Goal: Task Accomplishment & Management: Use online tool/utility

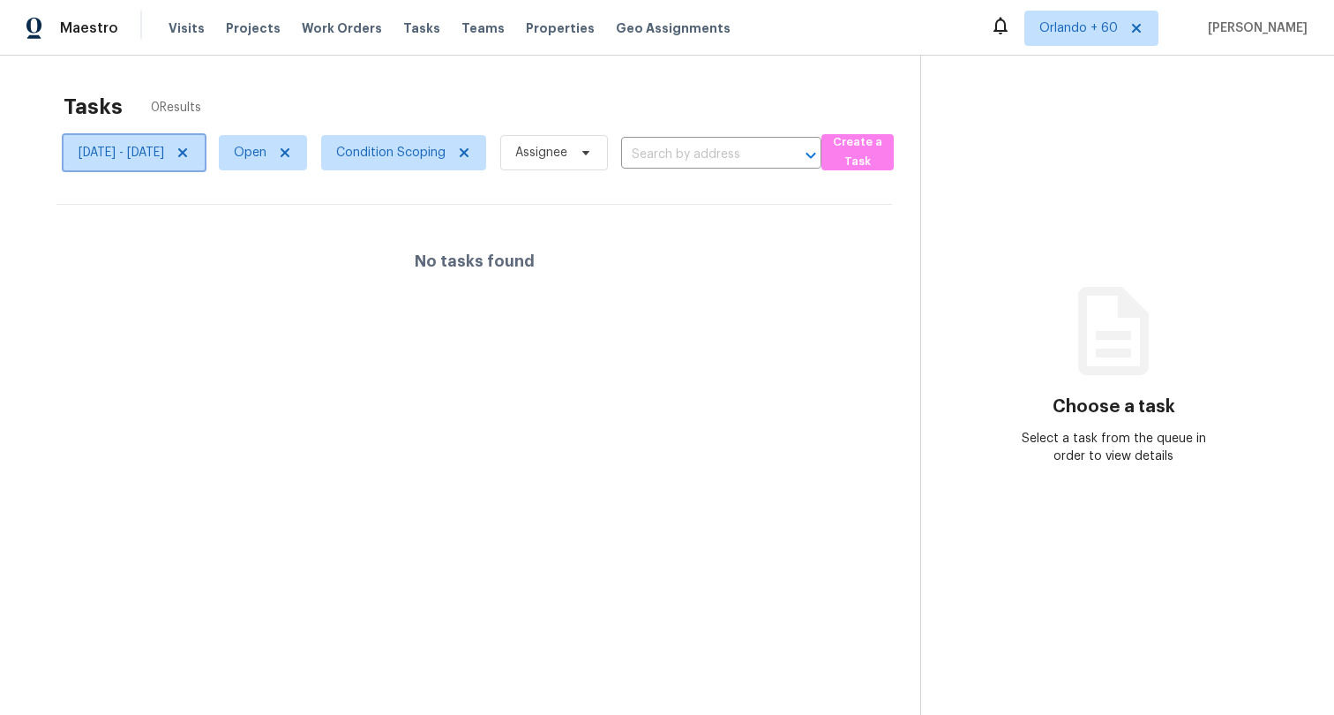
click at [150, 158] on span "Sun, Sep 28 - Sat, Oct 04" at bounding box center [122, 153] width 86 height 18
click at [287, 155] on span "Open" at bounding box center [263, 152] width 88 height 35
click at [155, 162] on span "Sun, Sep 28 - Sat, Oct 04" at bounding box center [134, 152] width 141 height 35
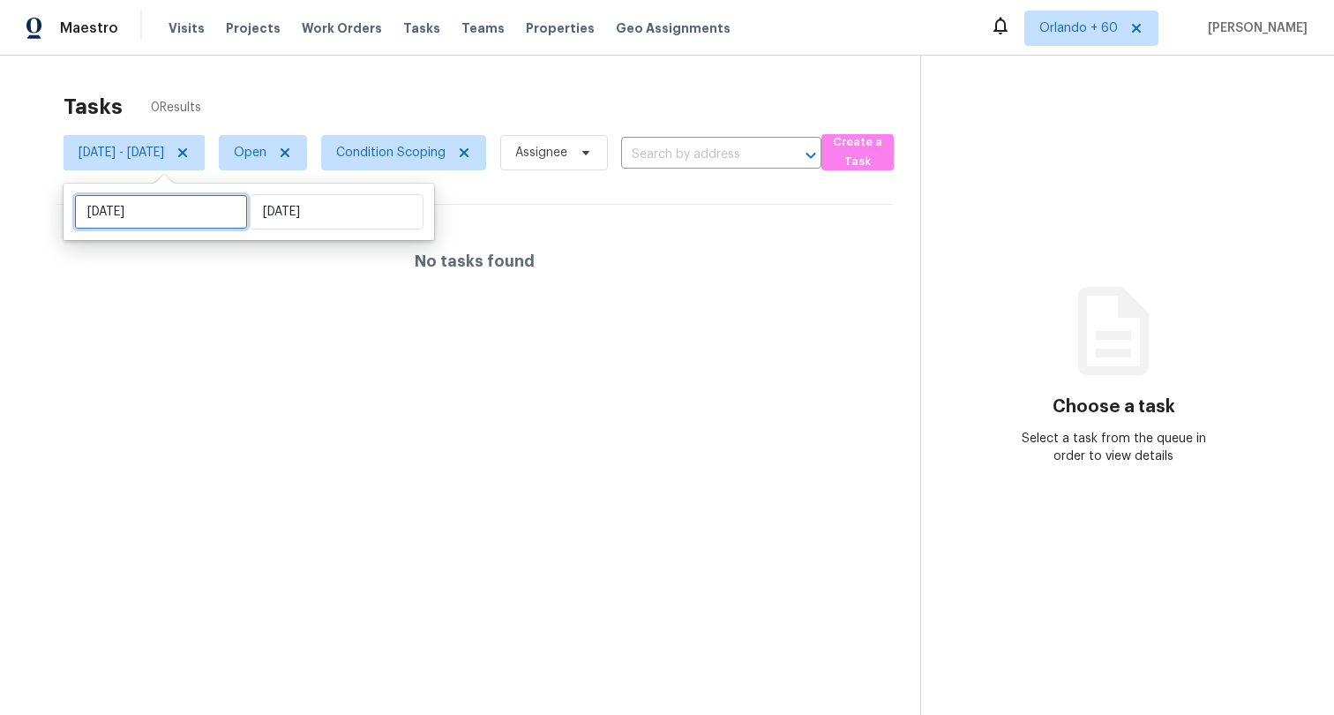
click at [151, 210] on input "Sun, Sep 28" at bounding box center [161, 211] width 174 height 35
select select "8"
select select "2025"
select select "9"
select select "2025"
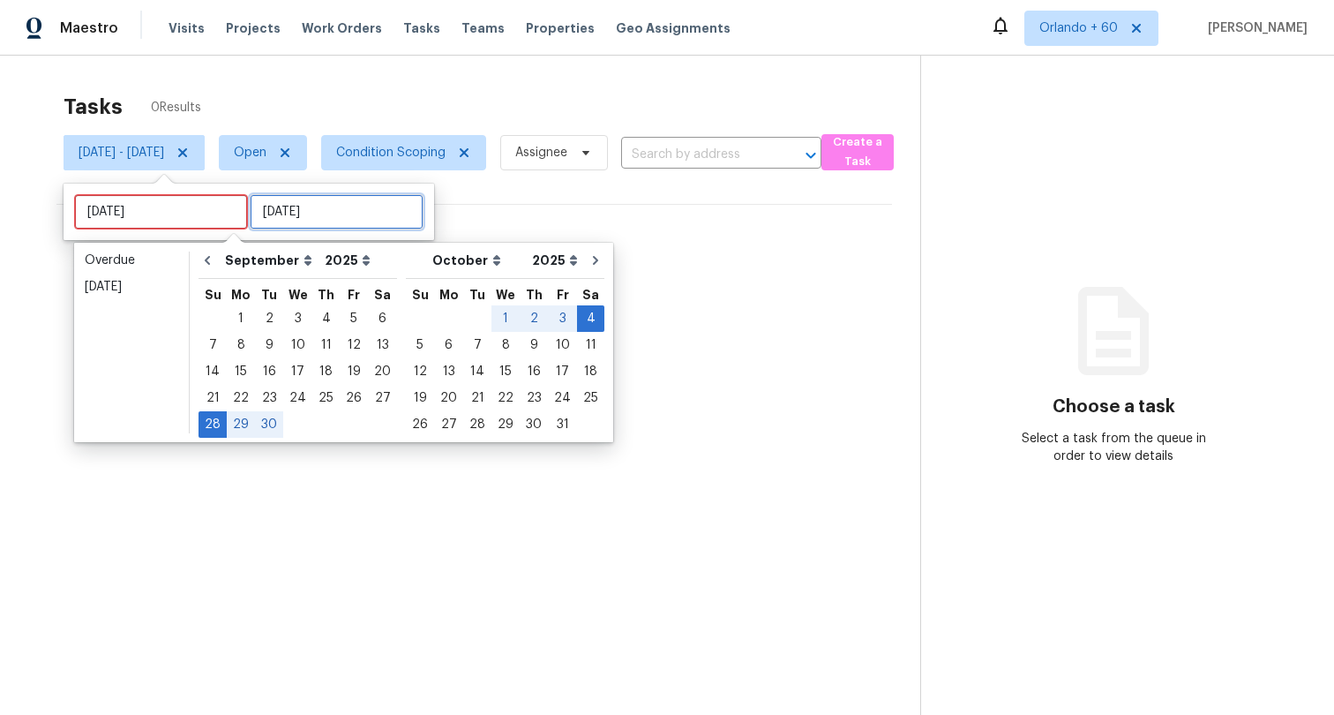
click at [288, 213] on input "Sat, Oct 04" at bounding box center [337, 211] width 174 height 35
type input "Wed, Sep 24"
type input "Sun, Sep 28"
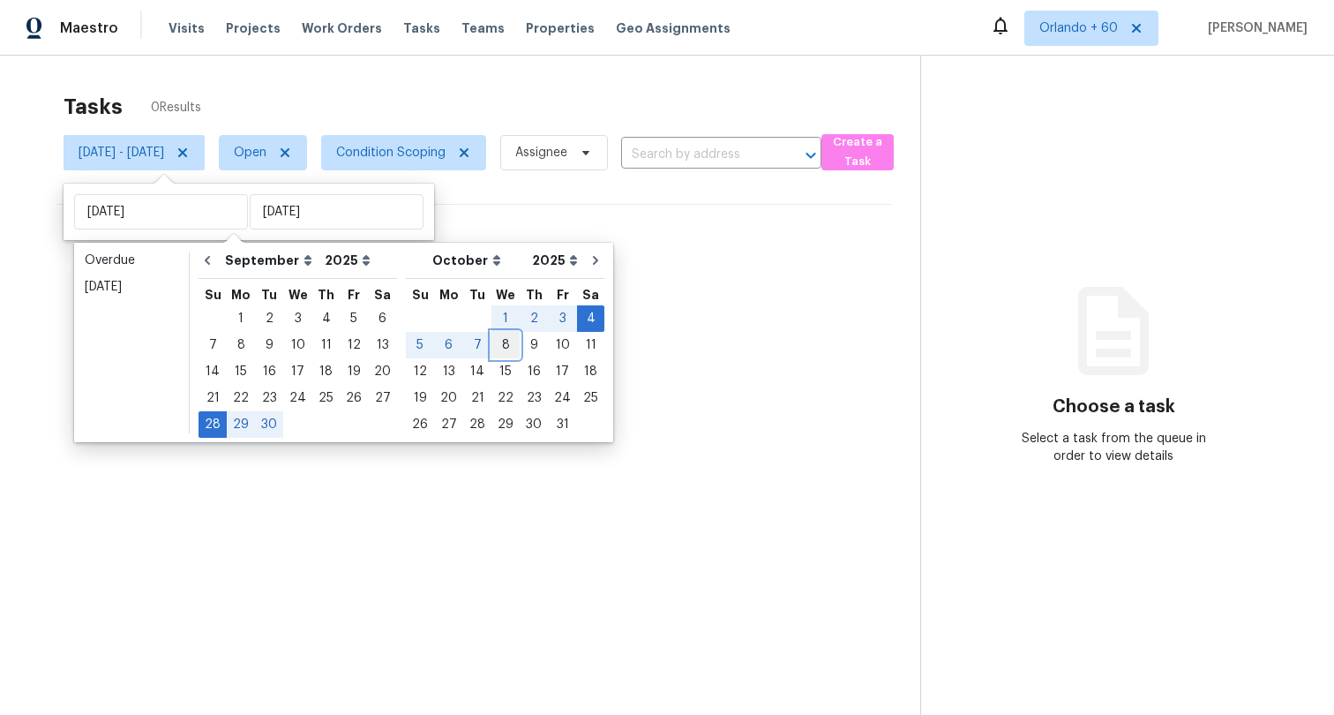
click at [492, 342] on div "8" at bounding box center [505, 345] width 28 height 25
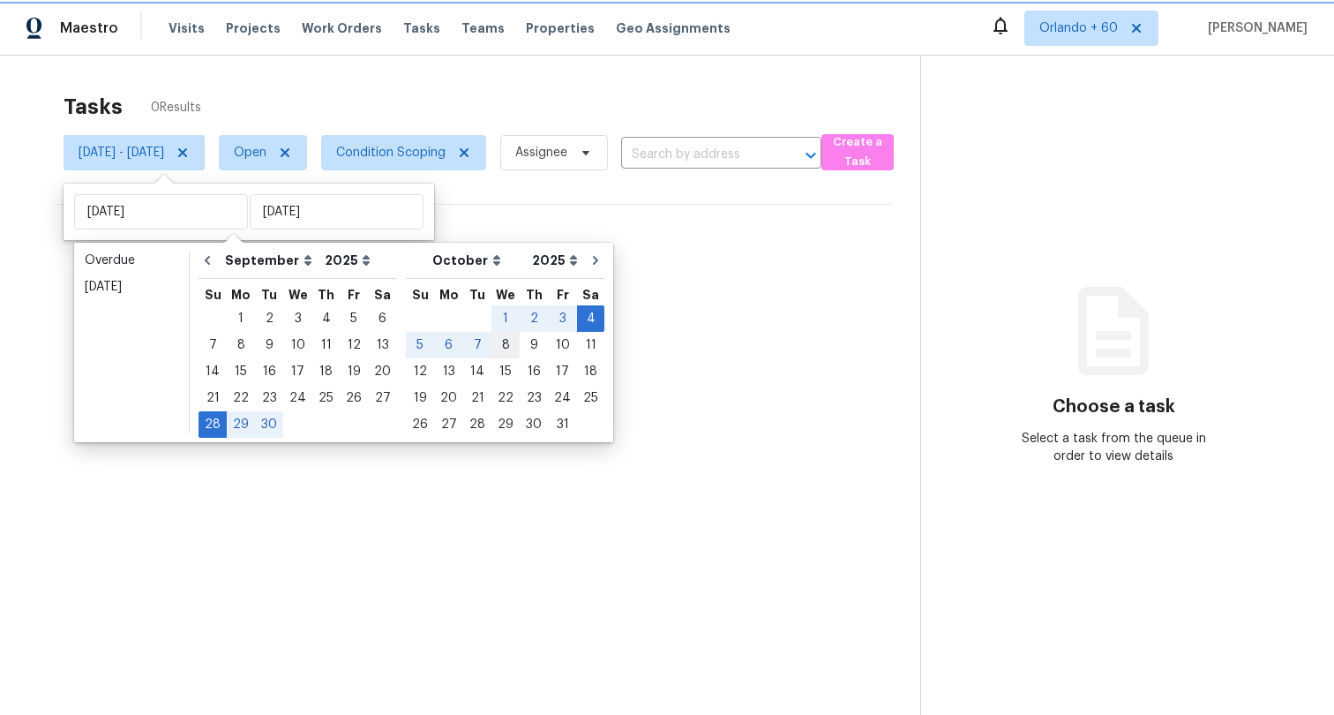
type input "Wed, Oct 08"
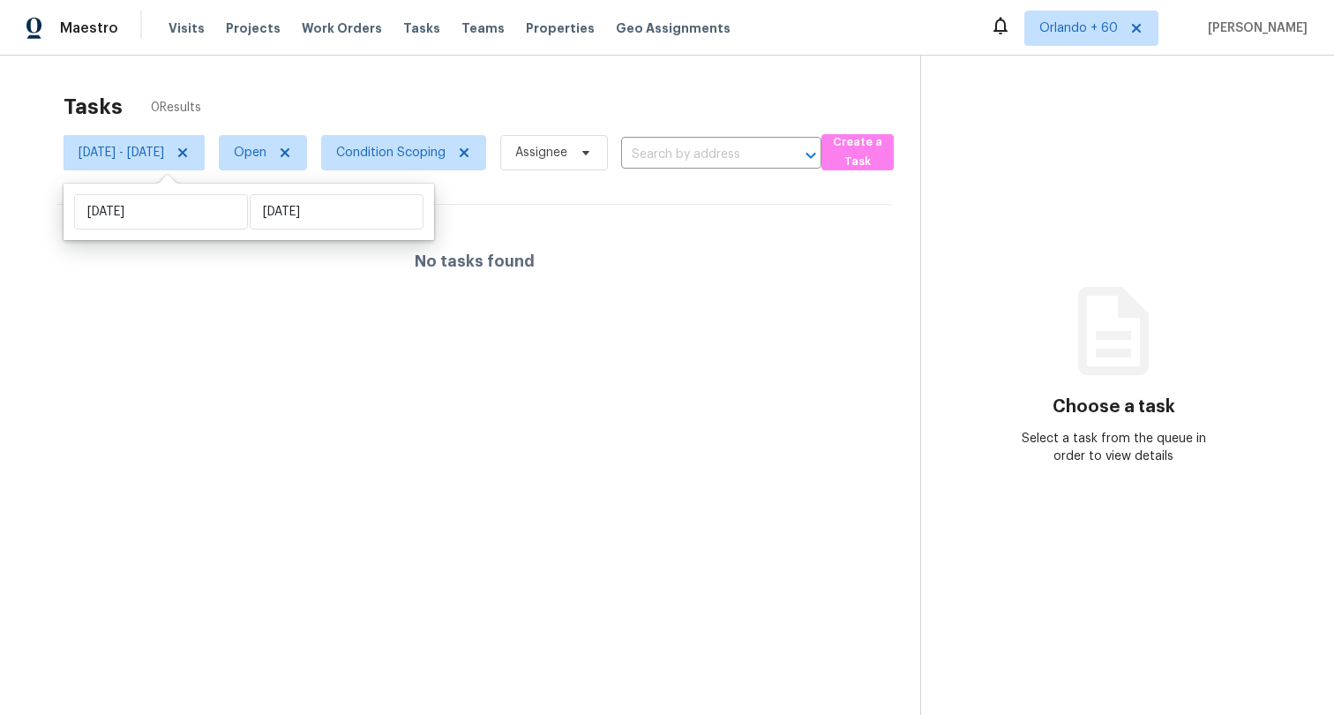
click at [644, 86] on div "Tasks 0 Results" at bounding box center [492, 107] width 857 height 46
click at [292, 151] on icon at bounding box center [285, 153] width 14 height 14
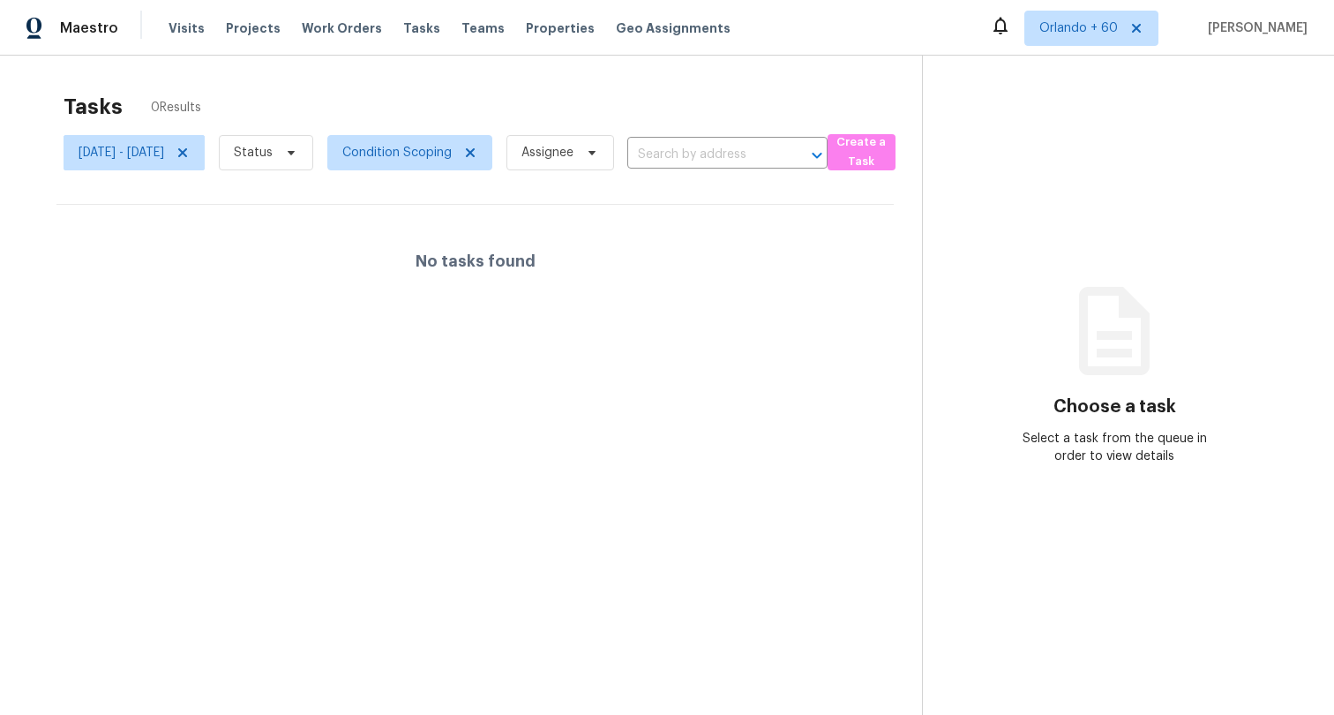
click at [394, 104] on div "Tasks 0 Results" at bounding box center [493, 107] width 859 height 46
click at [452, 156] on span "Condition Scoping" at bounding box center [396, 153] width 109 height 18
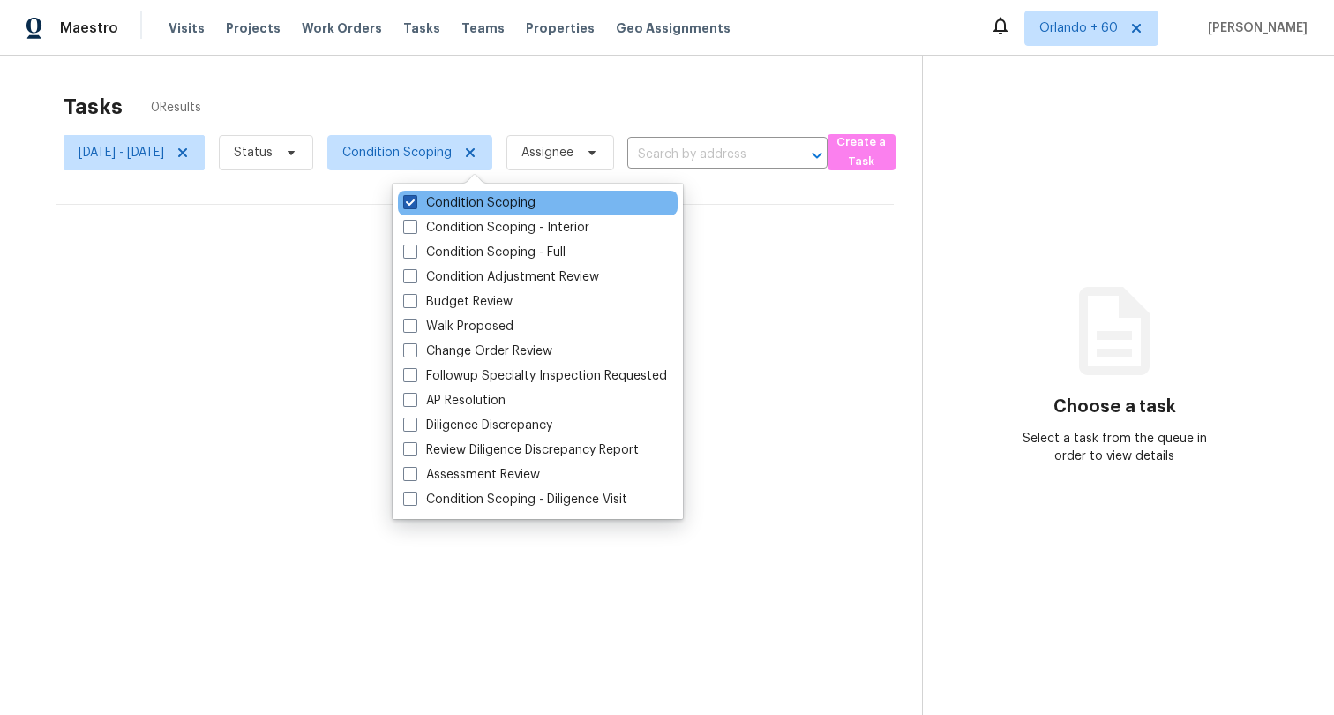
click at [412, 204] on span at bounding box center [410, 202] width 14 height 14
click at [412, 204] on input "Condition Scoping" at bounding box center [408, 199] width 11 height 11
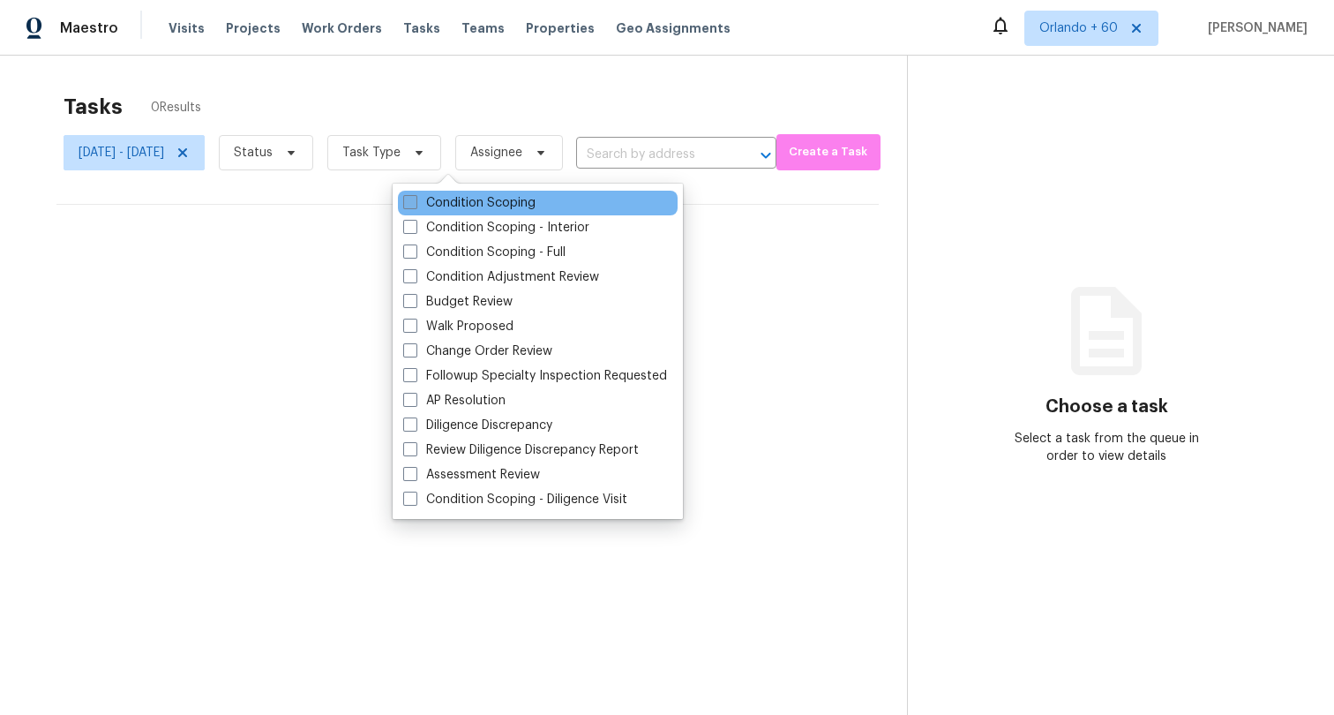
click at [412, 204] on span at bounding box center [410, 202] width 14 height 14
click at [412, 204] on input "Condition Scoping" at bounding box center [408, 199] width 11 height 11
checkbox input "true"
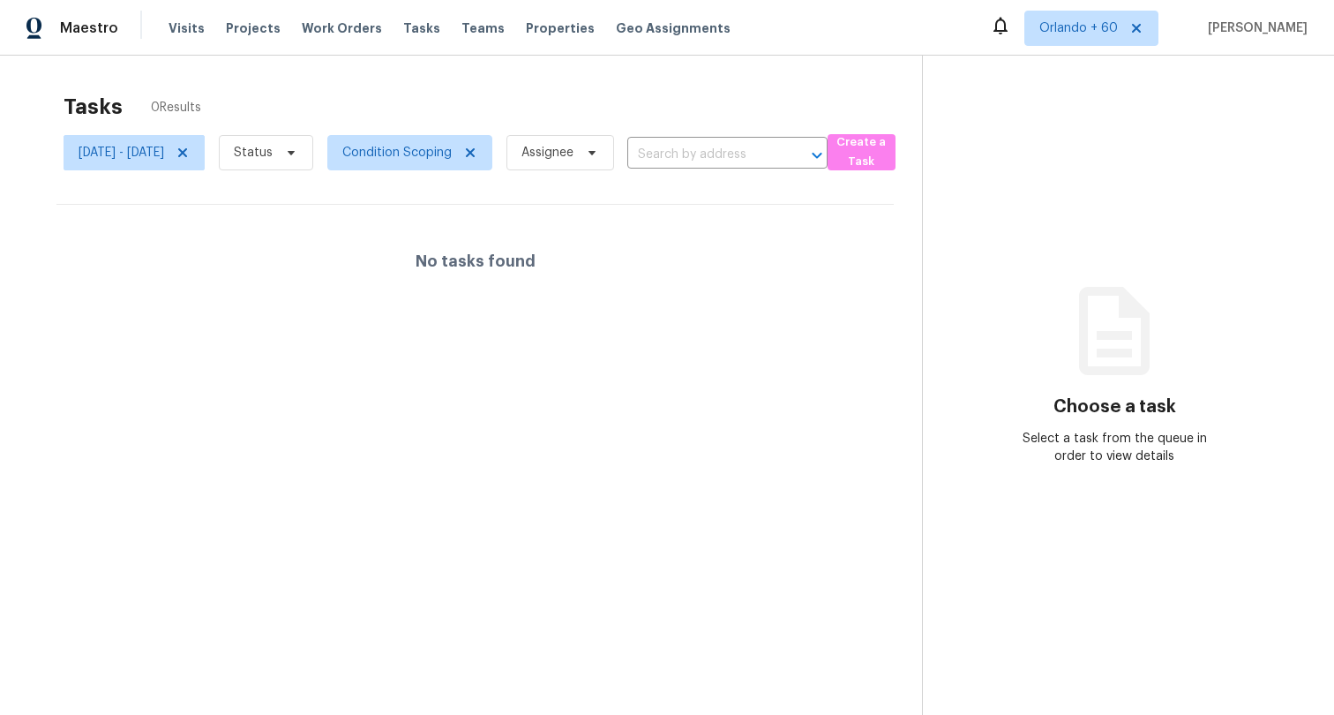
click at [435, 103] on div "Tasks 0 Results" at bounding box center [493, 107] width 859 height 46
click at [187, 169] on span "Sun, Sep 28 - Wed, Oct 08" at bounding box center [134, 152] width 141 height 35
click at [273, 146] on span "Status" at bounding box center [253, 153] width 39 height 18
click at [477, 123] on div "Tasks 0 Results" at bounding box center [493, 107] width 859 height 46
click at [1055, 15] on span "Orlando + 60" at bounding box center [1091, 28] width 134 height 35
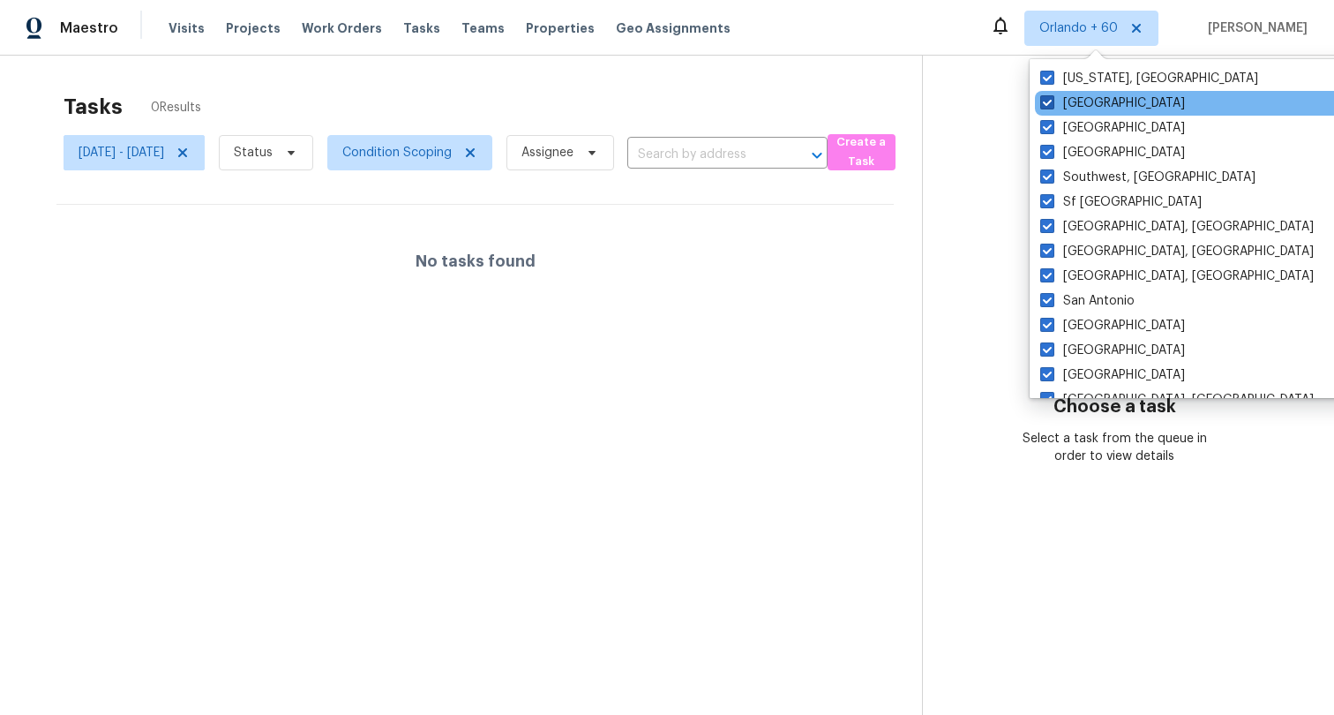
click at [1042, 100] on span at bounding box center [1047, 102] width 14 height 14
click at [1042, 100] on input "Tucson" at bounding box center [1045, 99] width 11 height 11
click at [1045, 101] on span at bounding box center [1048, 102] width 14 height 14
click at [1045, 101] on input "Tucson" at bounding box center [1046, 99] width 11 height 11
checkbox input "true"
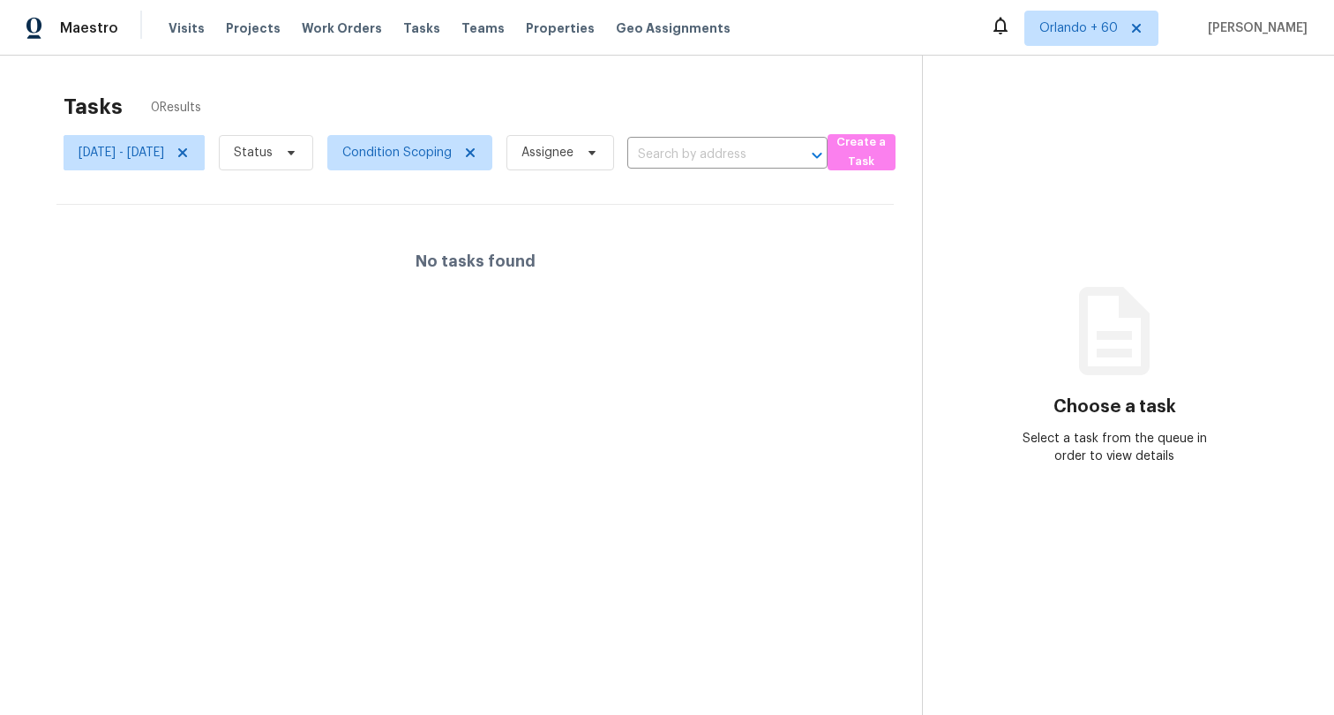
click at [850, 89] on div "Tasks 0 Results" at bounding box center [493, 107] width 859 height 46
click at [452, 158] on span "Condition Scoping" at bounding box center [396, 153] width 109 height 18
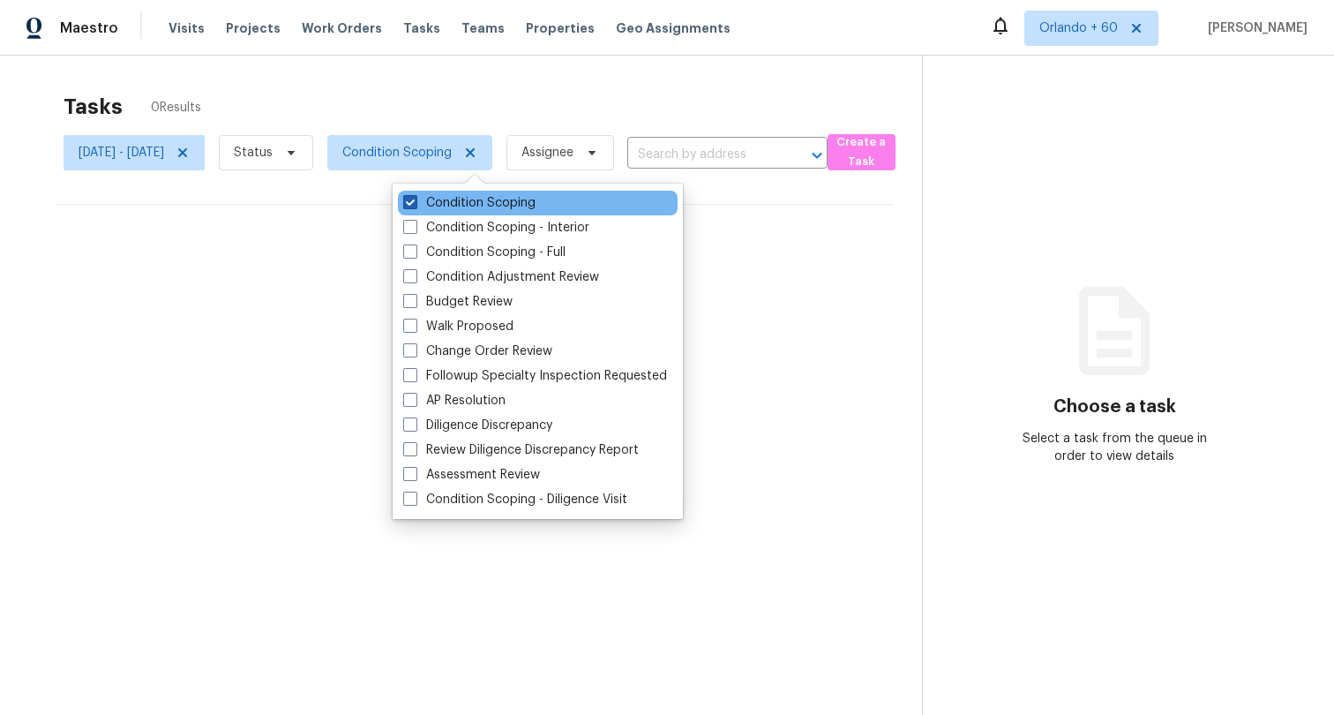
click at [459, 201] on label "Condition Scoping" at bounding box center [469, 203] width 132 height 18
click at [415, 201] on input "Condition Scoping" at bounding box center [408, 199] width 11 height 11
checkbox input "false"
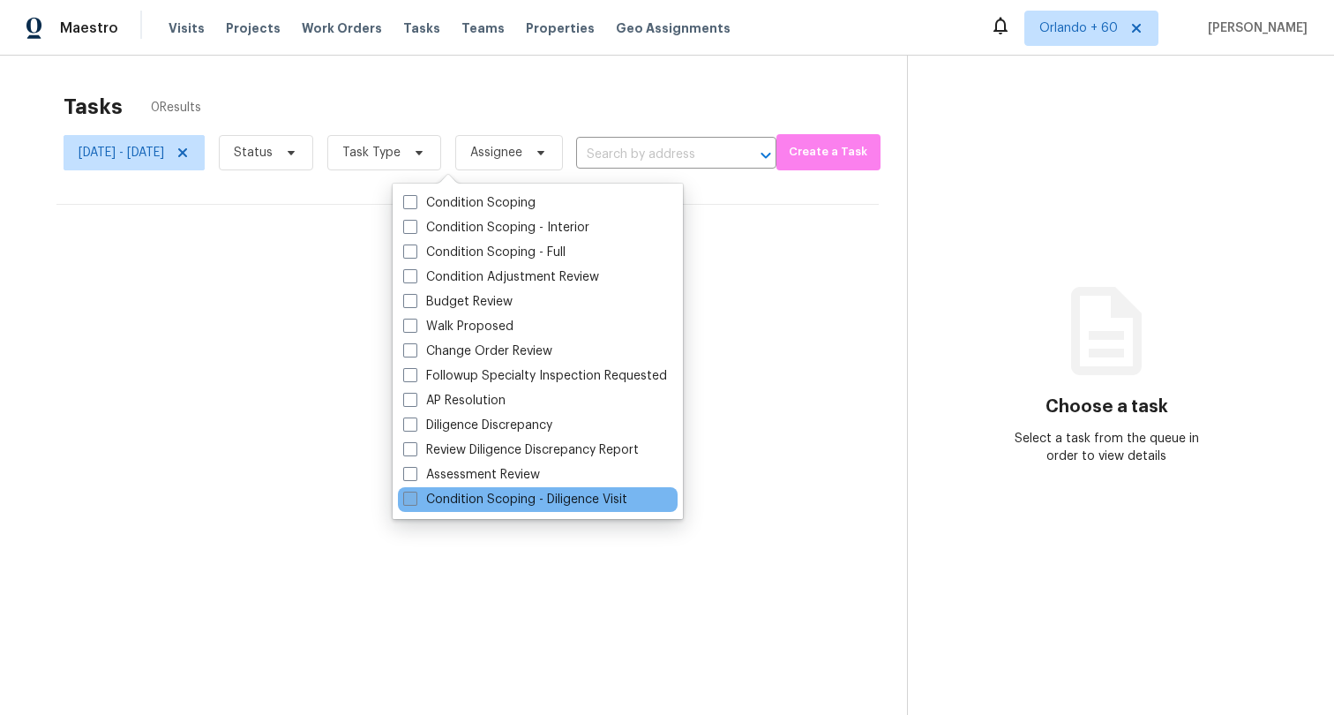
click at [493, 497] on label "Condition Scoping - Diligence Visit" at bounding box center [515, 500] width 224 height 18
click at [415, 497] on input "Condition Scoping - Diligence Visit" at bounding box center [408, 496] width 11 height 11
checkbox input "true"
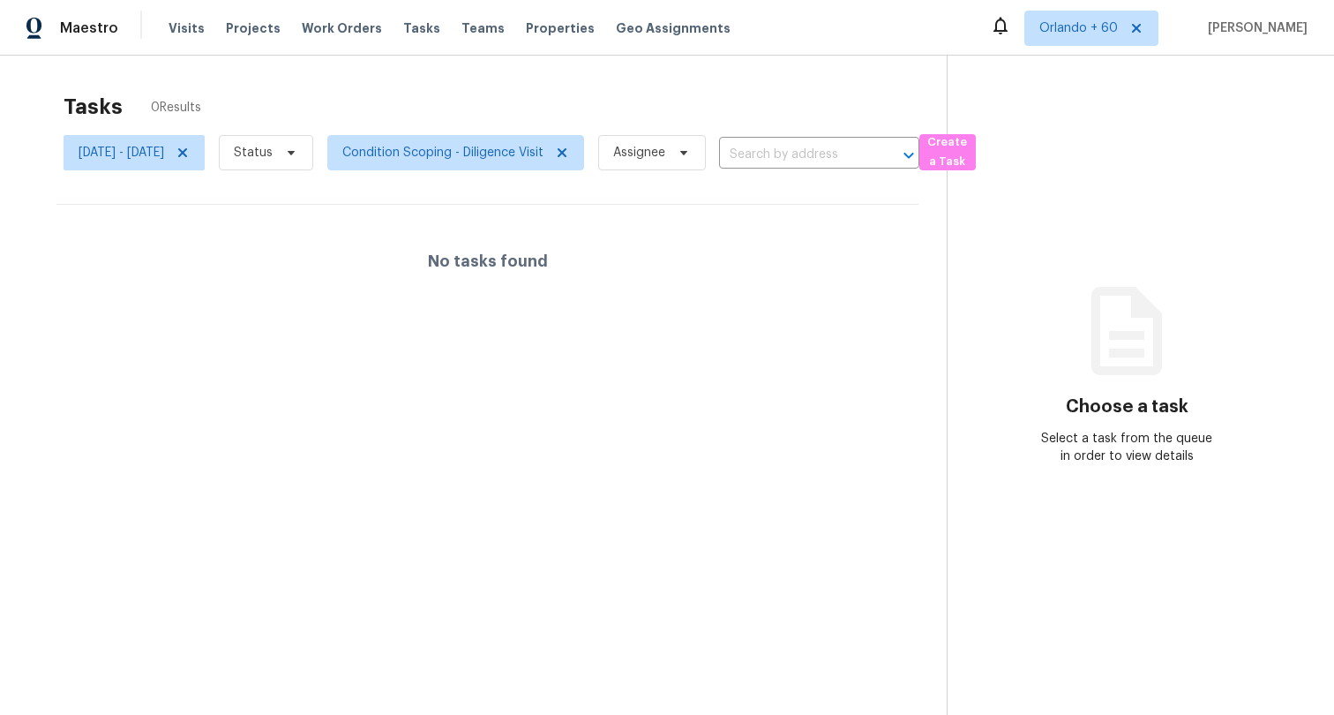
click at [418, 70] on div "Tasks 0 Results Sun, Sep 28 - Wed, Oct 08 Status Condition Scoping - Diligence …" at bounding box center [667, 413] width 1334 height 715
click at [164, 155] on span "Sun, Sep 28 - Wed, Oct 08" at bounding box center [122, 153] width 86 height 18
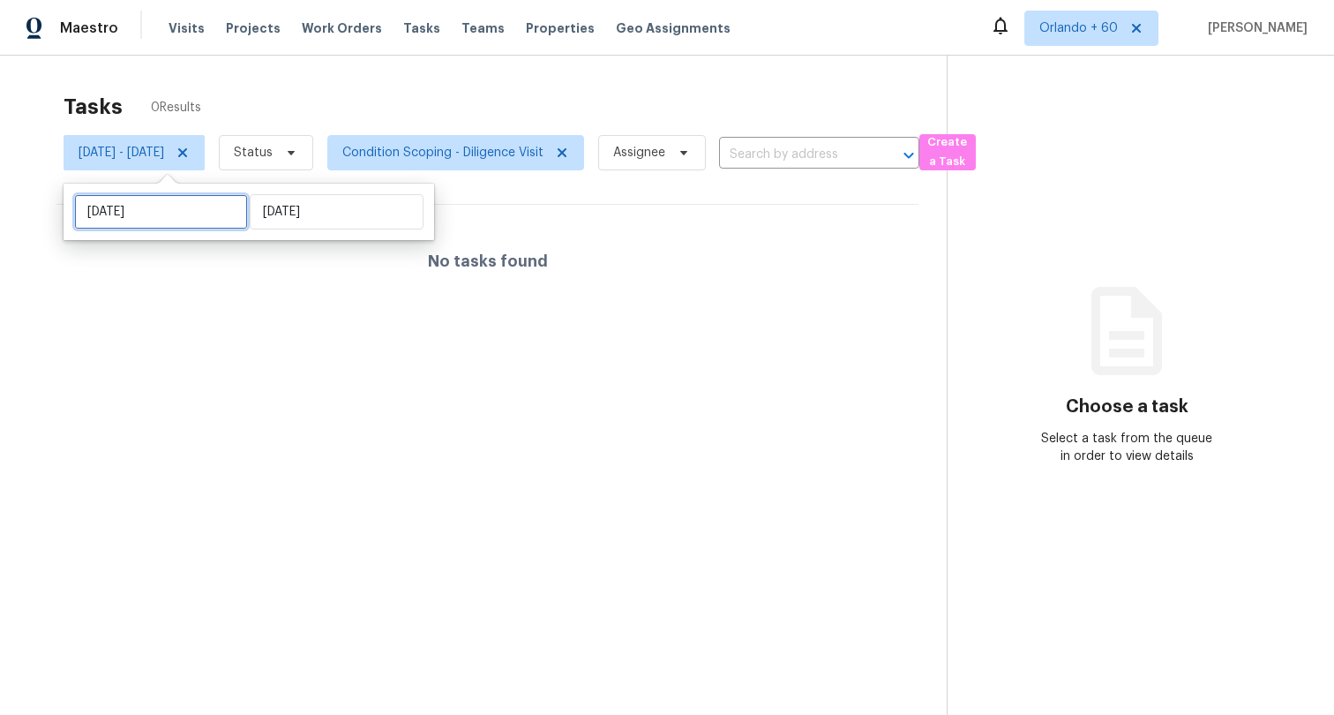
select select "8"
select select "2025"
select select "9"
select select "2025"
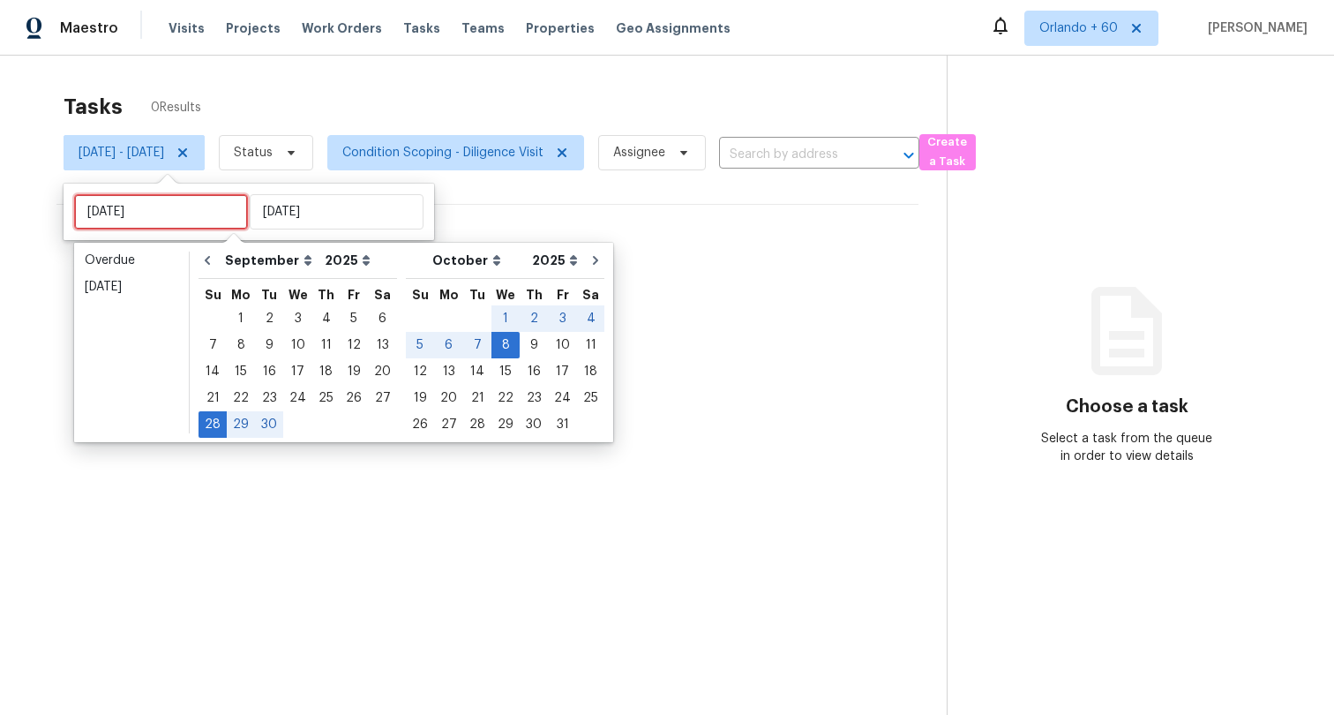
click at [161, 215] on input "Sun, Sep 28" at bounding box center [161, 211] width 174 height 35
click at [295, 216] on input "Wed, Oct 08" at bounding box center [337, 211] width 174 height 35
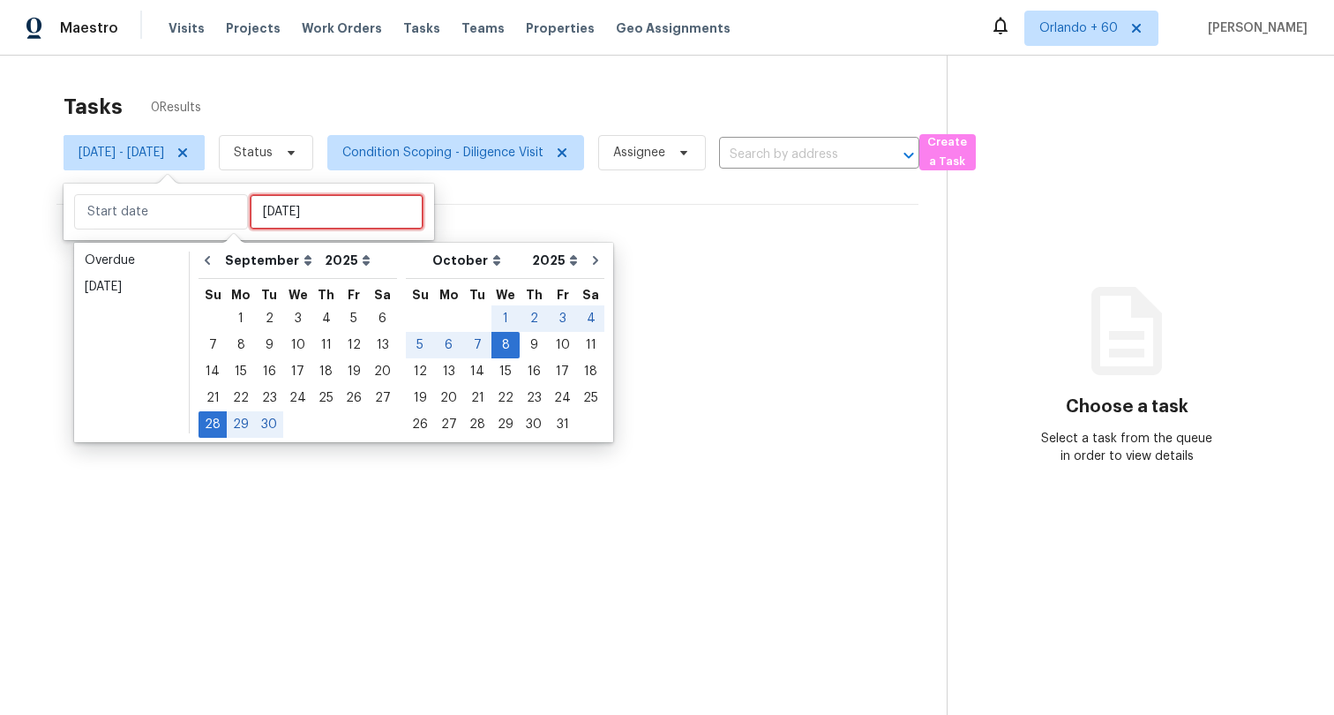
type input "Wed, Sep 24"
type input "Sun, Sep 28"
type input "Wed, Oct 08"
type input "Sat, Sep 27"
type input "Sun, Sep 28"
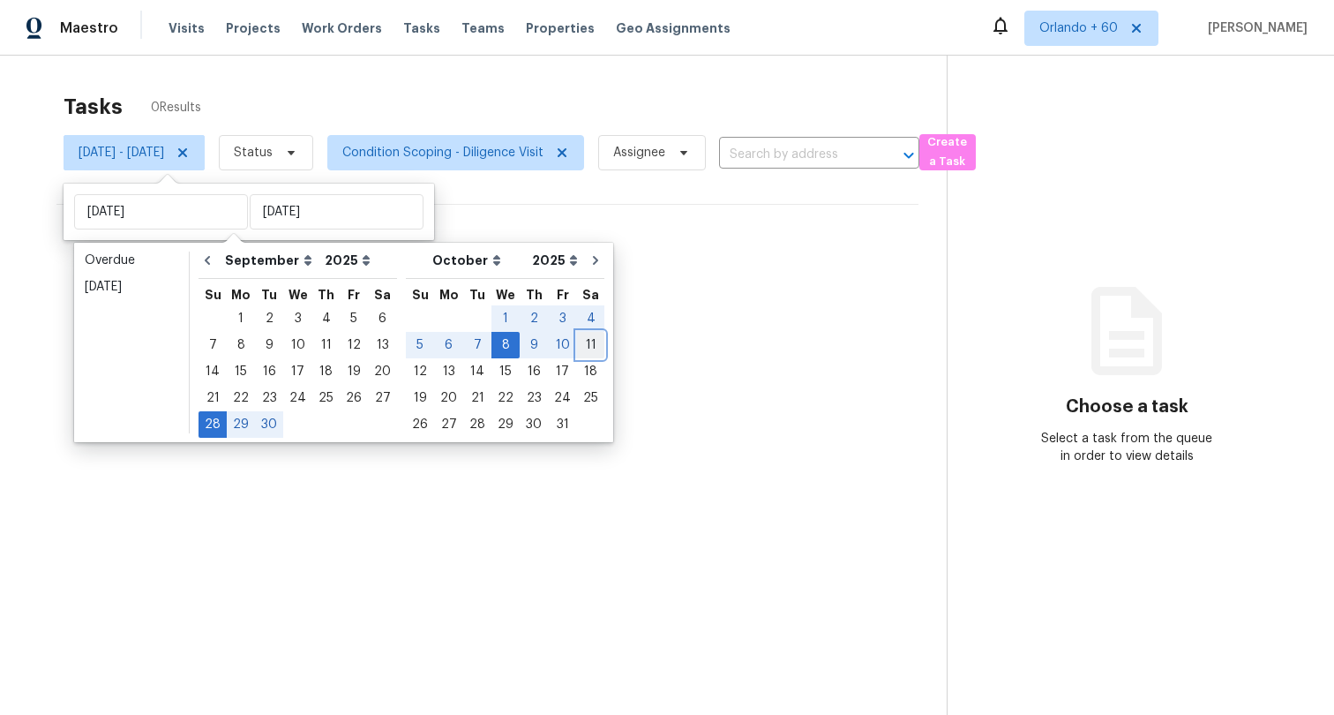
click at [577, 351] on div "11" at bounding box center [590, 345] width 27 height 25
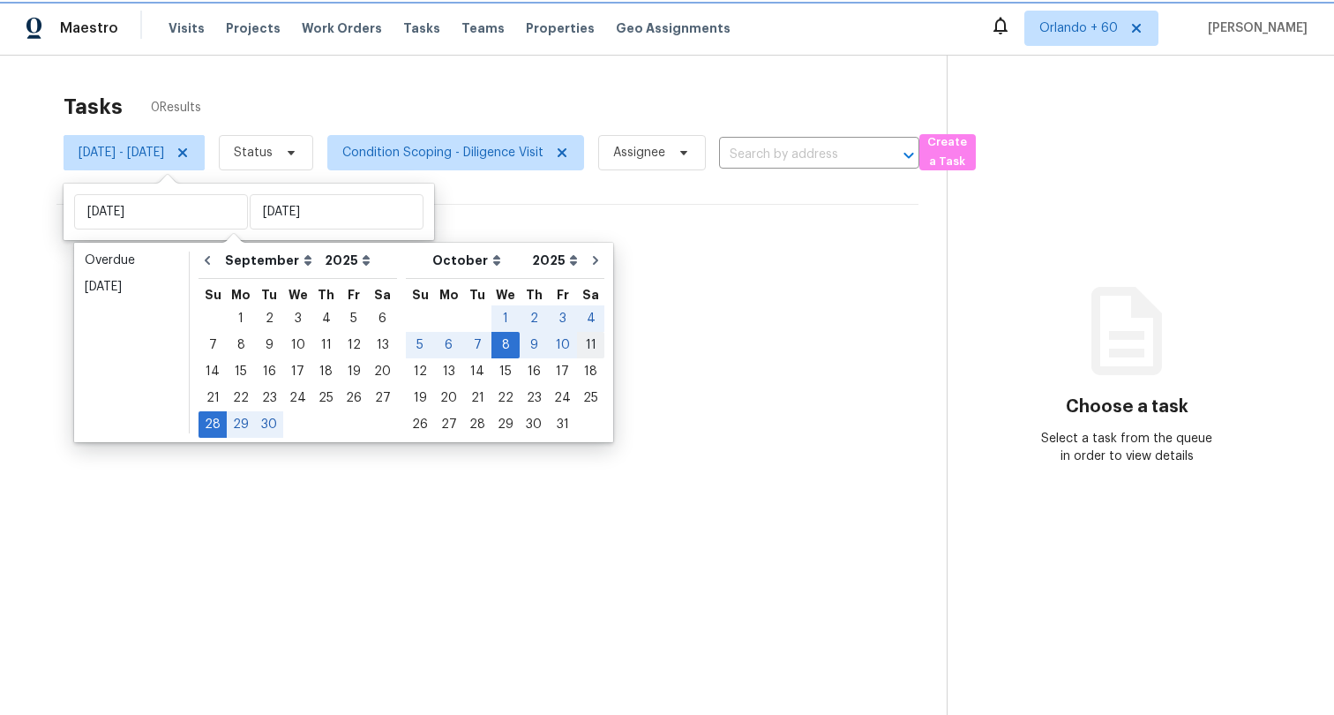
type input "Sat, Oct 11"
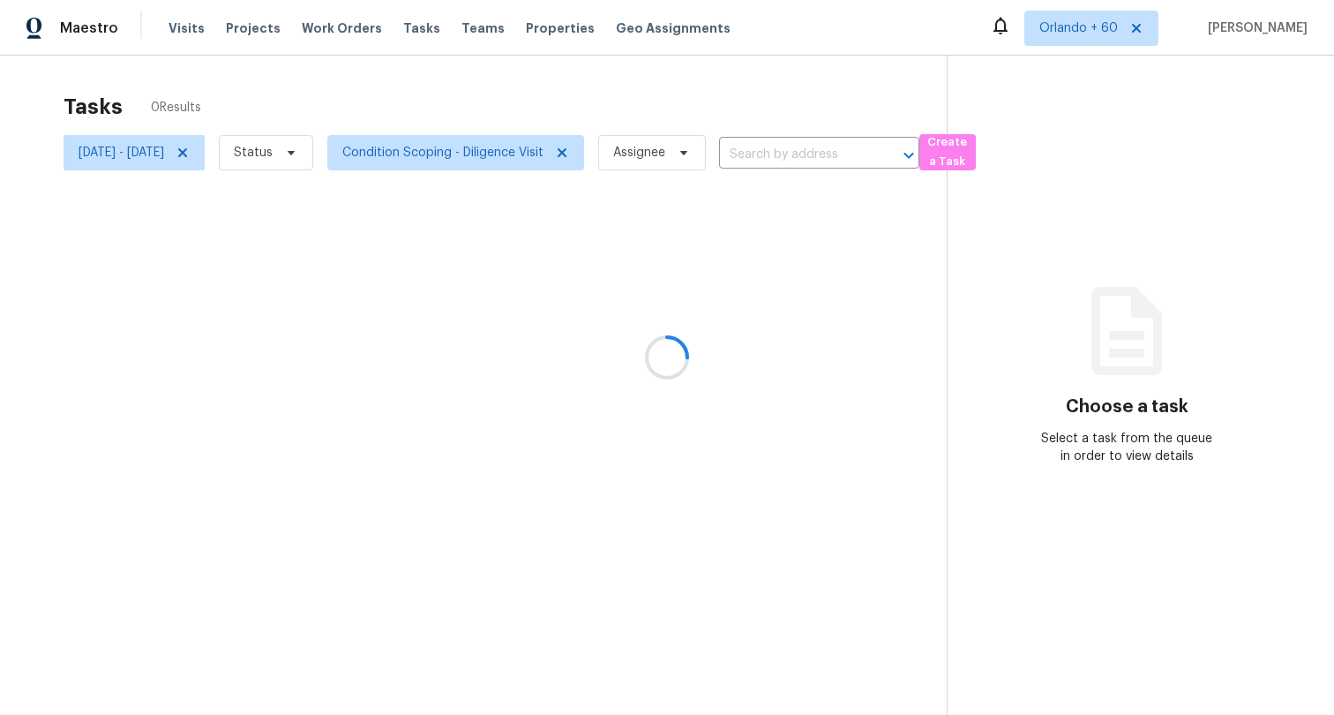
click at [581, 86] on div at bounding box center [667, 357] width 1334 height 715
click at [109, 157] on span "[DATE] - [DATE]" at bounding box center [122, 153] width 86 height 18
click at [344, 91] on div "Tasks 0 Results" at bounding box center [505, 107] width 883 height 46
click at [1060, 26] on span "Orlando + 60" at bounding box center [1078, 28] width 79 height 18
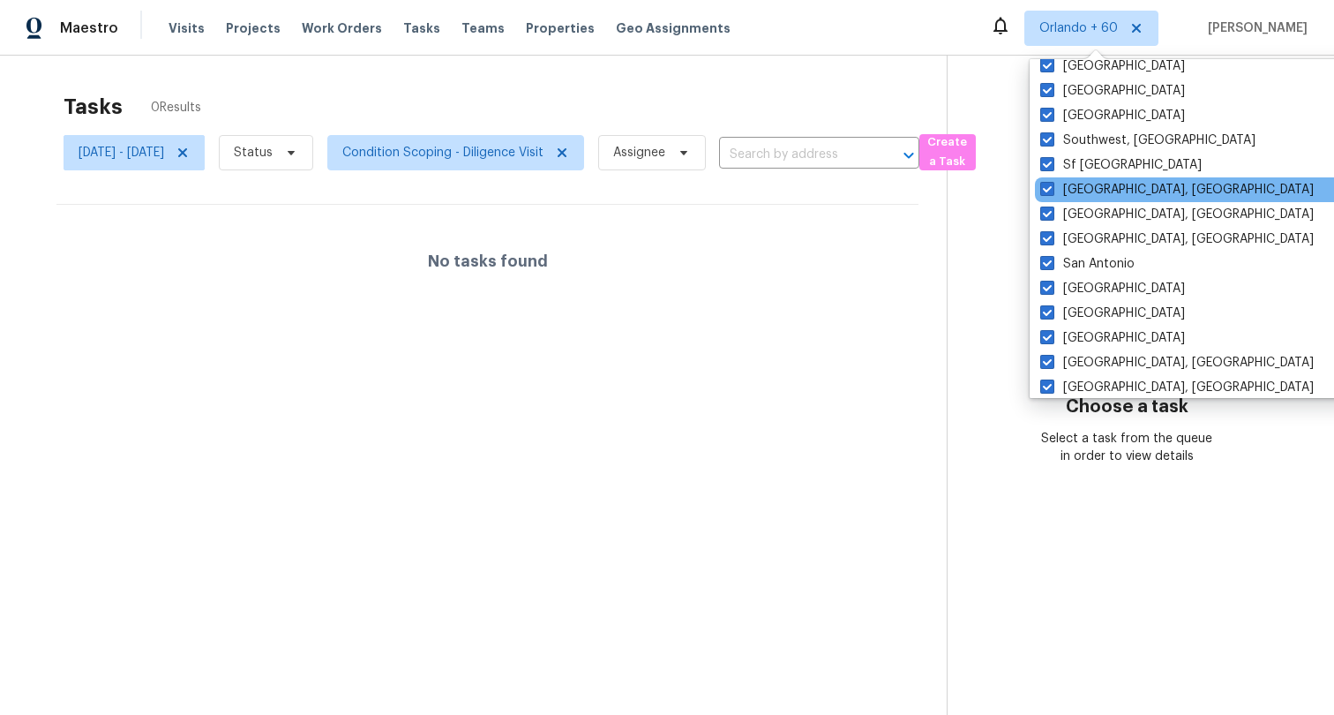
scroll to position [1406, 0]
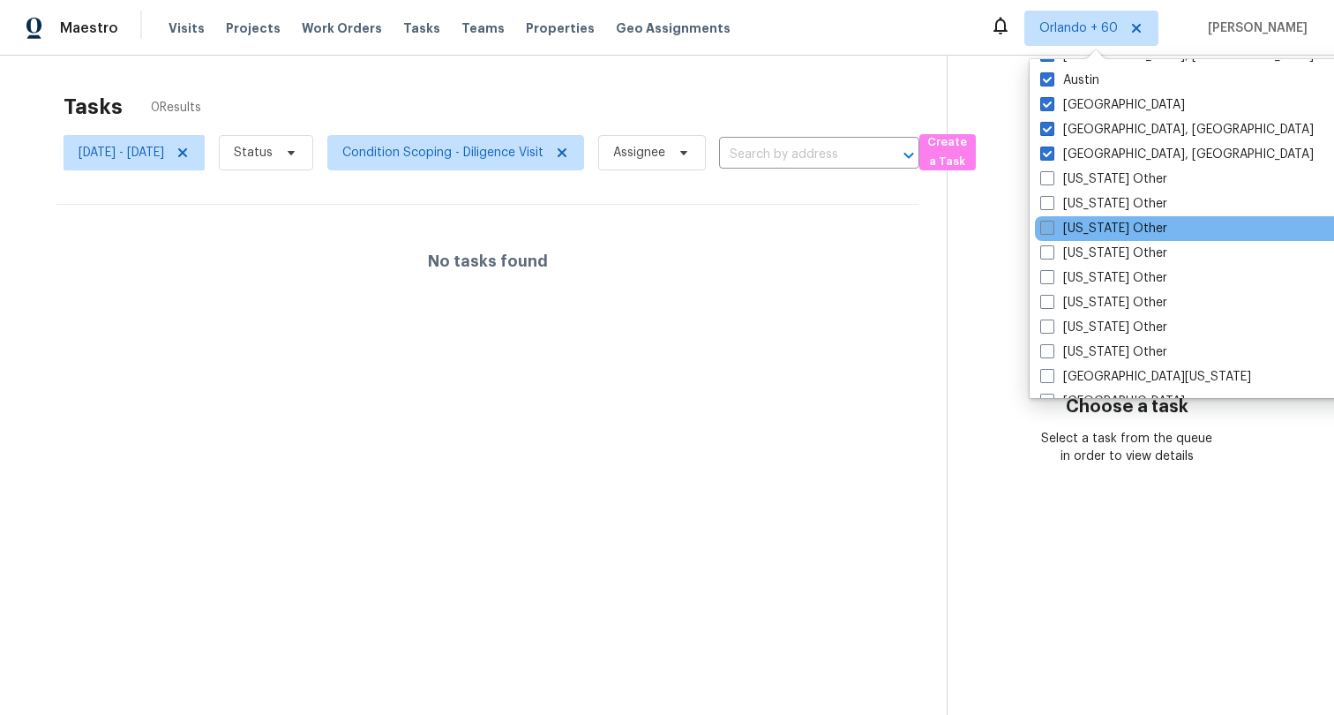
click at [1045, 224] on span at bounding box center [1047, 228] width 14 height 14
click at [1045, 224] on input "Arizona Other" at bounding box center [1045, 225] width 11 height 11
checkbox input "true"
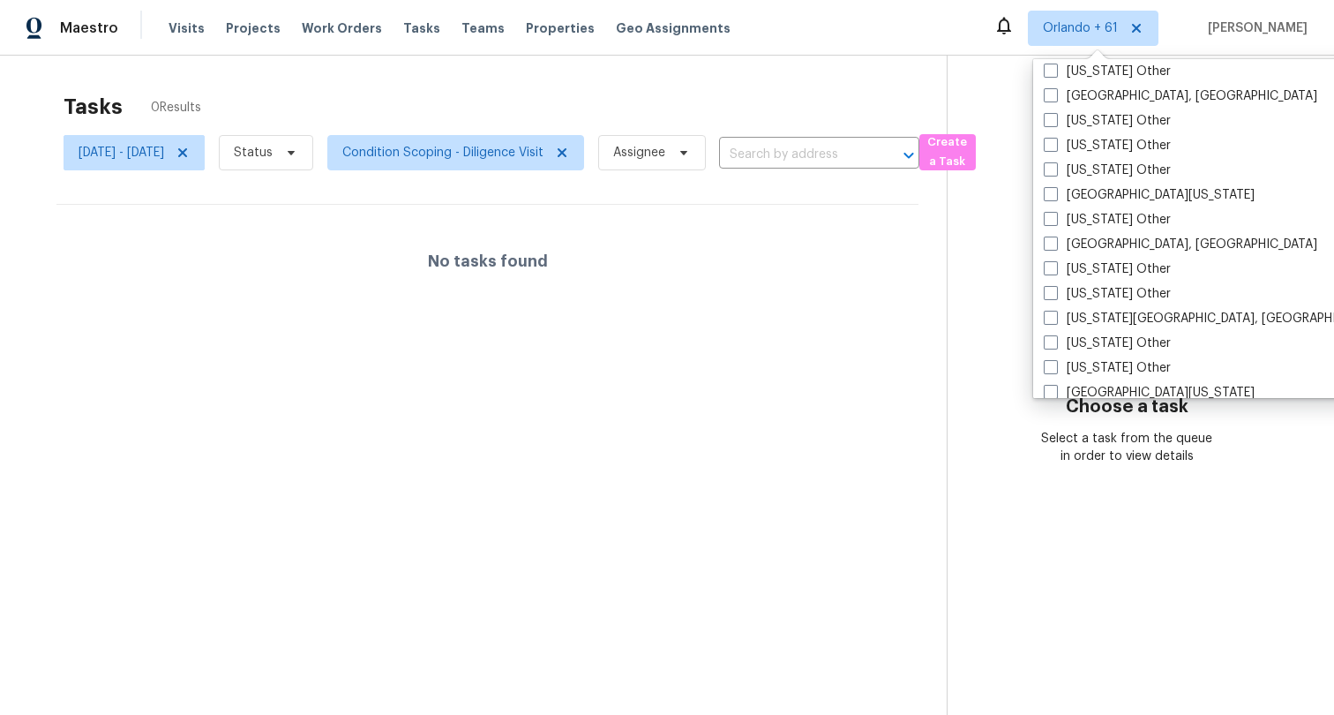
scroll to position [2665, 0]
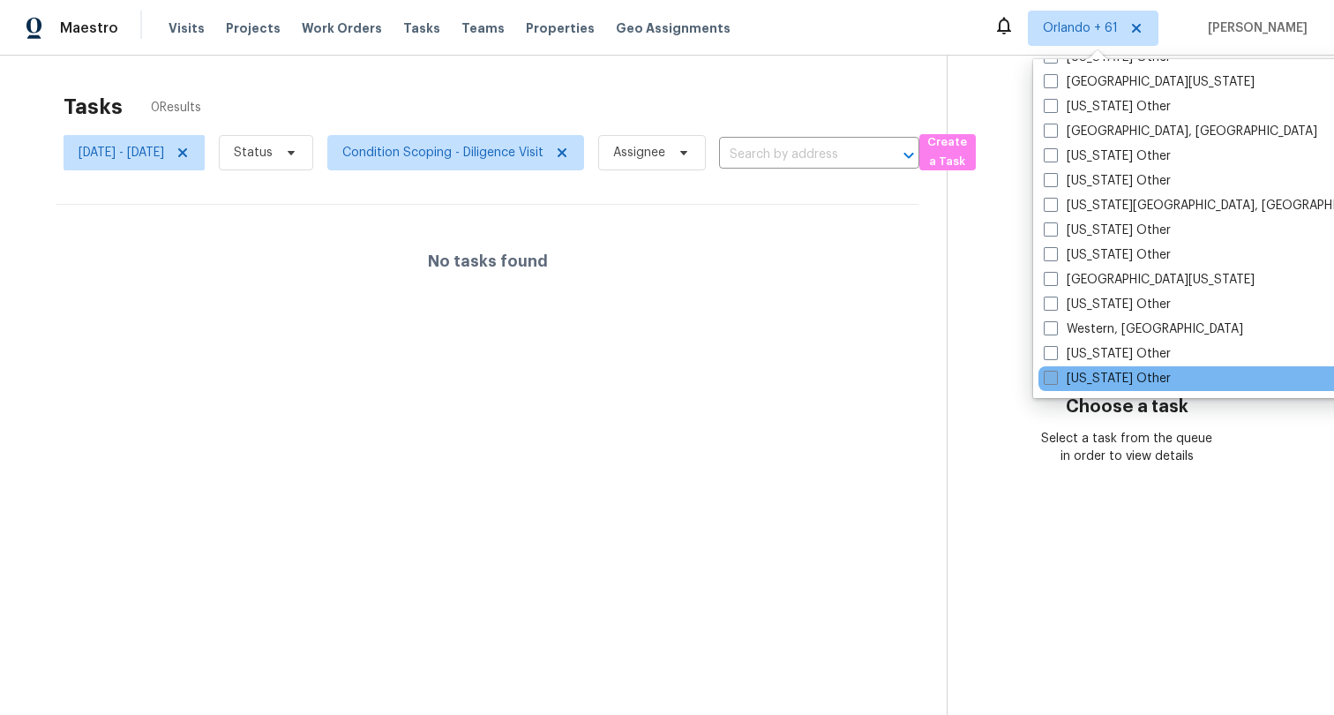
click at [1086, 380] on label "Wyoming Other" at bounding box center [1107, 379] width 127 height 18
click at [1055, 380] on input "Wyoming Other" at bounding box center [1049, 375] width 11 height 11
checkbox input "true"
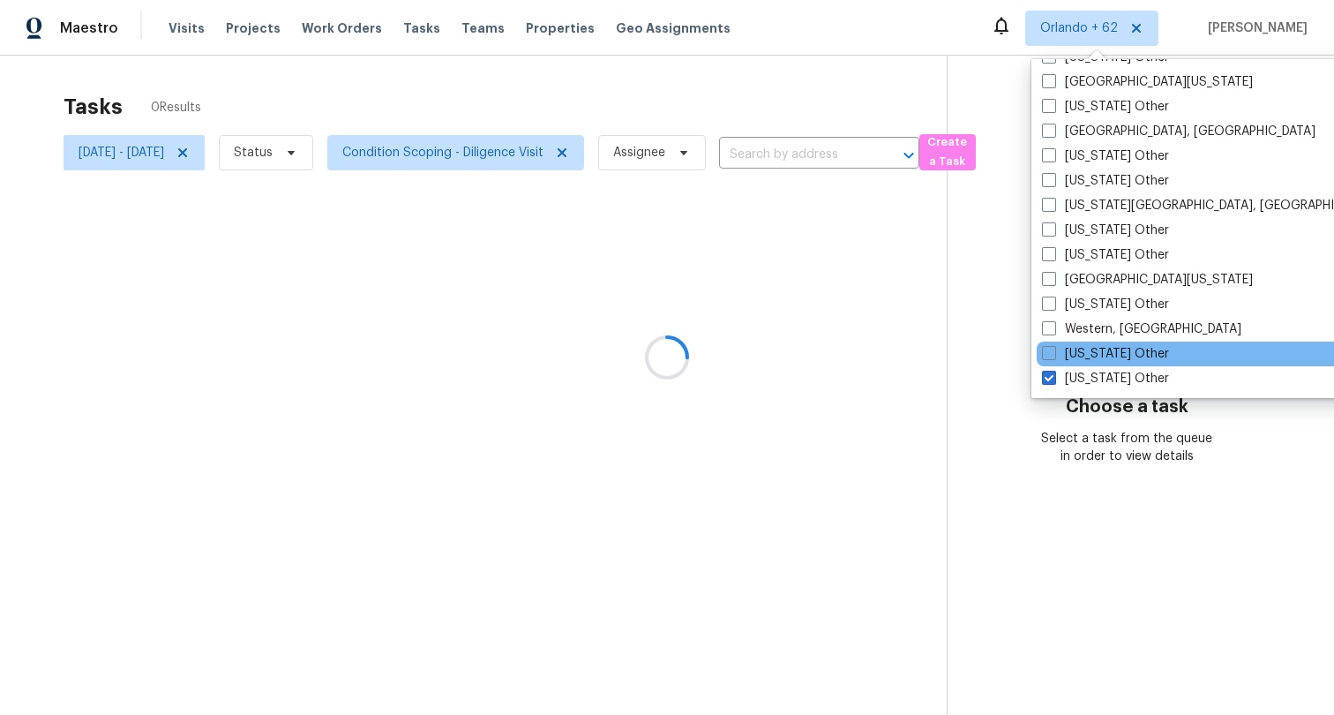
click at [1089, 363] on div "Wisconsin Other" at bounding box center [1215, 353] width 356 height 25
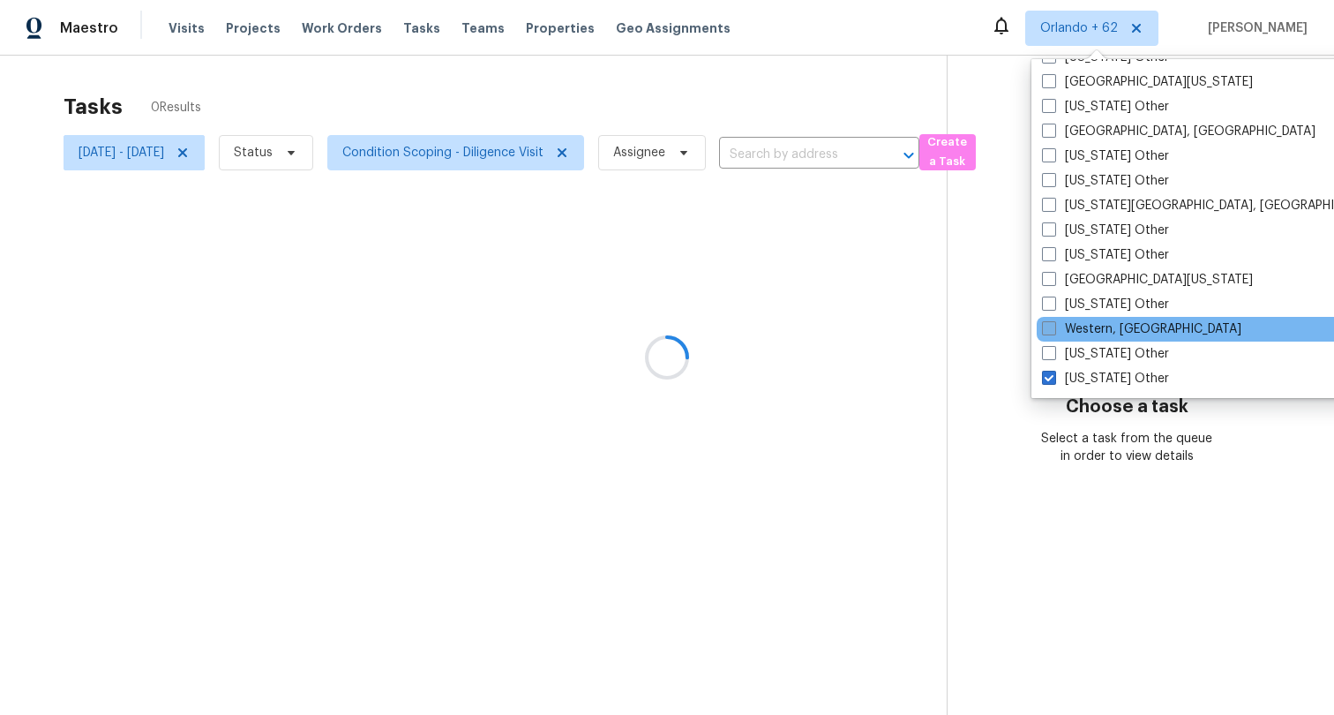
click at [1091, 332] on label "Western, NY" at bounding box center [1141, 329] width 199 height 18
click at [1054, 332] on input "Western, NY" at bounding box center [1047, 325] width 11 height 11
checkbox input "true"
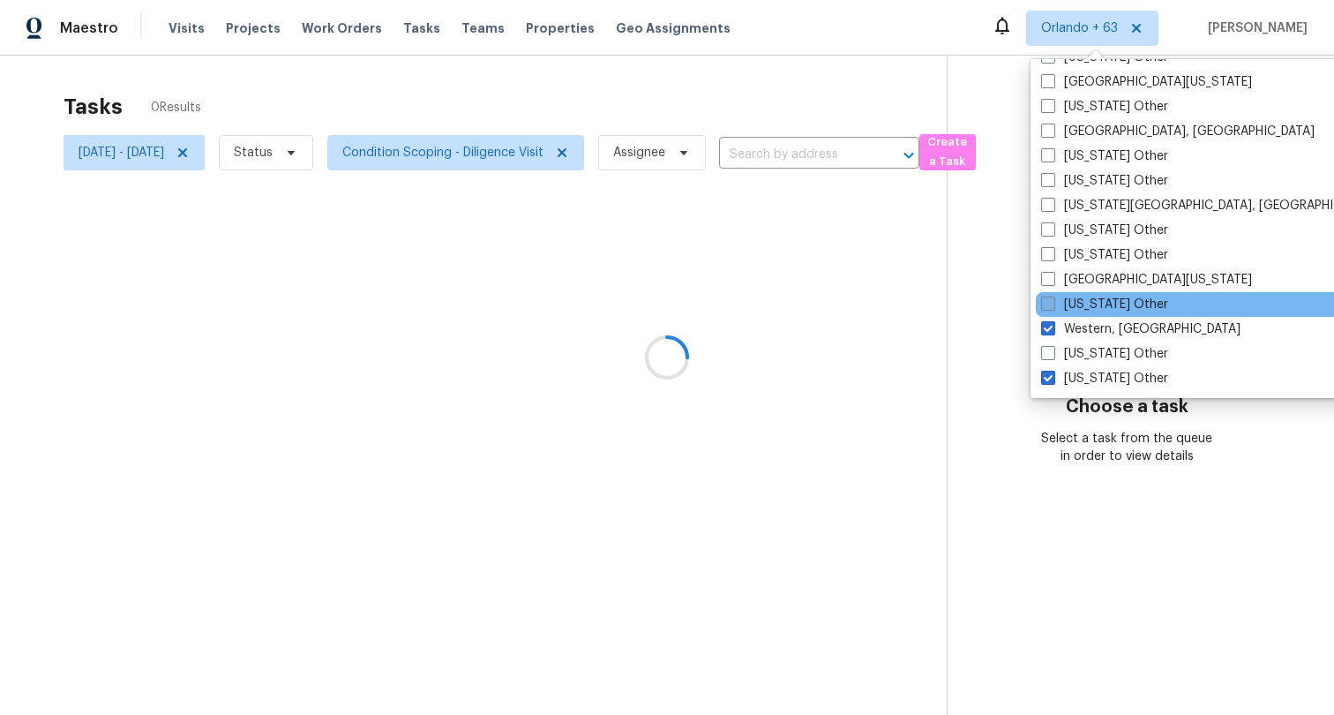
click at [1097, 310] on label "West Virginia Other" at bounding box center [1104, 305] width 127 height 18
click at [1053, 307] on input "West Virginia Other" at bounding box center [1046, 301] width 11 height 11
checkbox input "true"
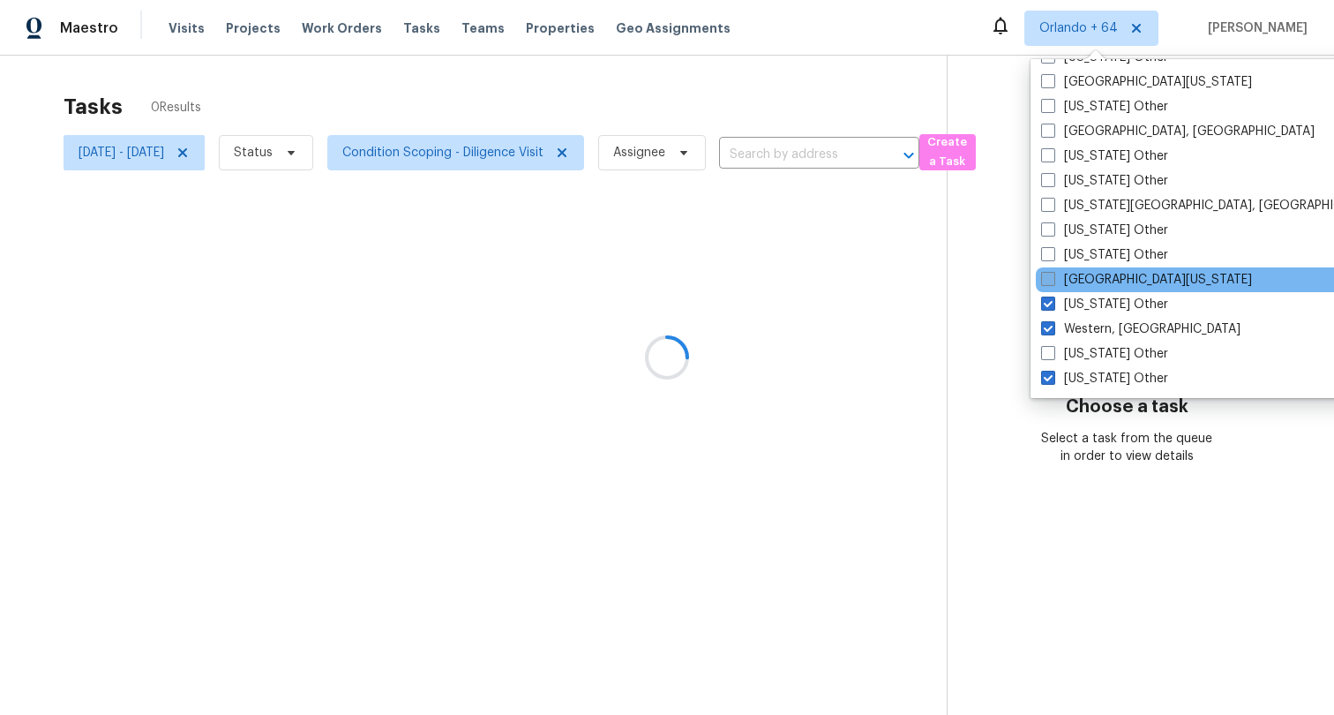
click at [1099, 274] on label "West Texas" at bounding box center [1146, 280] width 211 height 18
click at [1053, 274] on input "West Texas" at bounding box center [1046, 276] width 11 height 11
checkbox input "true"
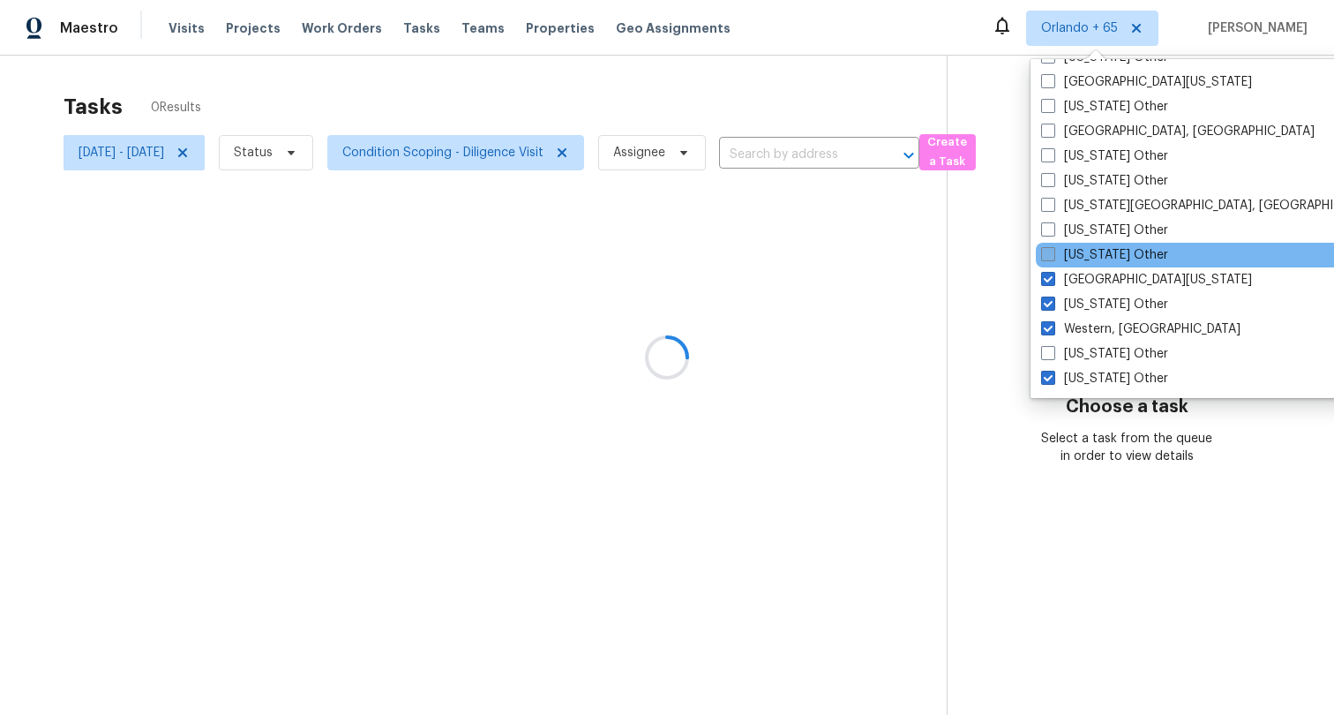
click at [1103, 258] on label "Washington Other" at bounding box center [1104, 255] width 127 height 18
click at [1053, 258] on input "Washington Other" at bounding box center [1046, 251] width 11 height 11
checkbox input "true"
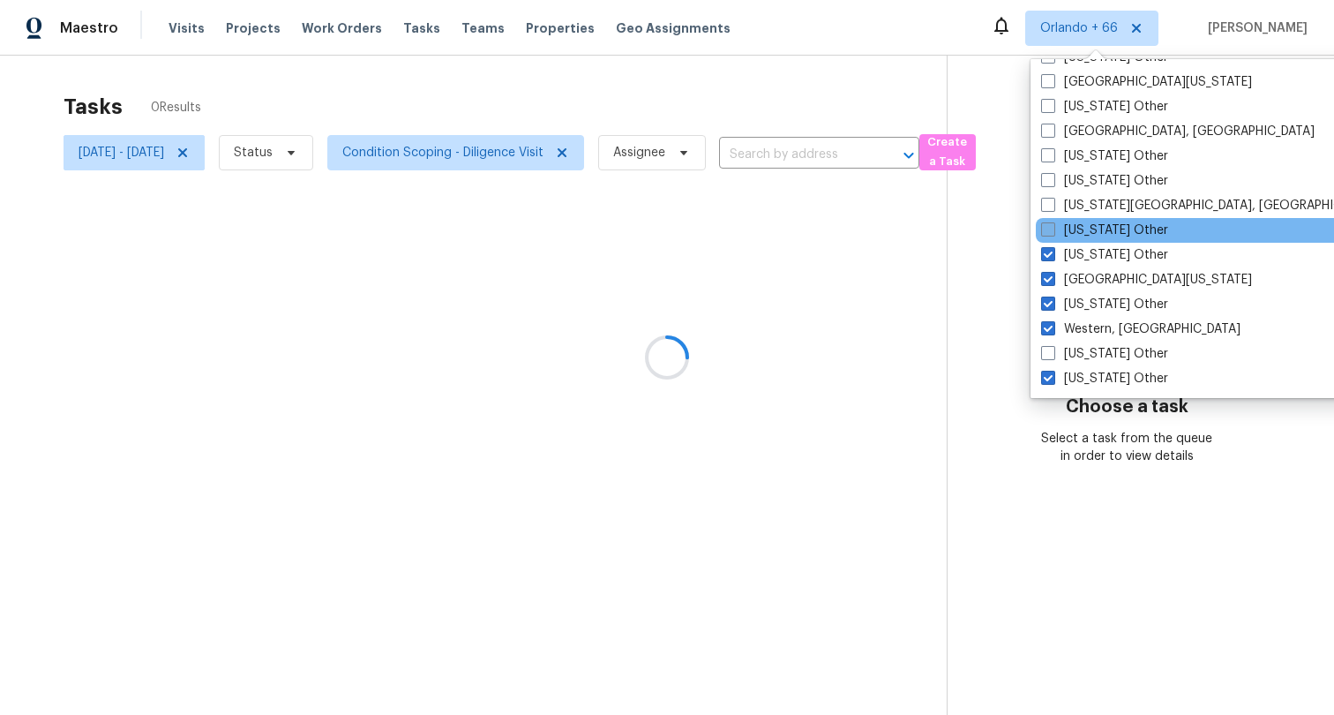
click at [1109, 229] on label "Virginia Other" at bounding box center [1104, 230] width 127 height 18
click at [1053, 229] on input "Virginia Other" at bounding box center [1046, 226] width 11 height 11
checkbox input "true"
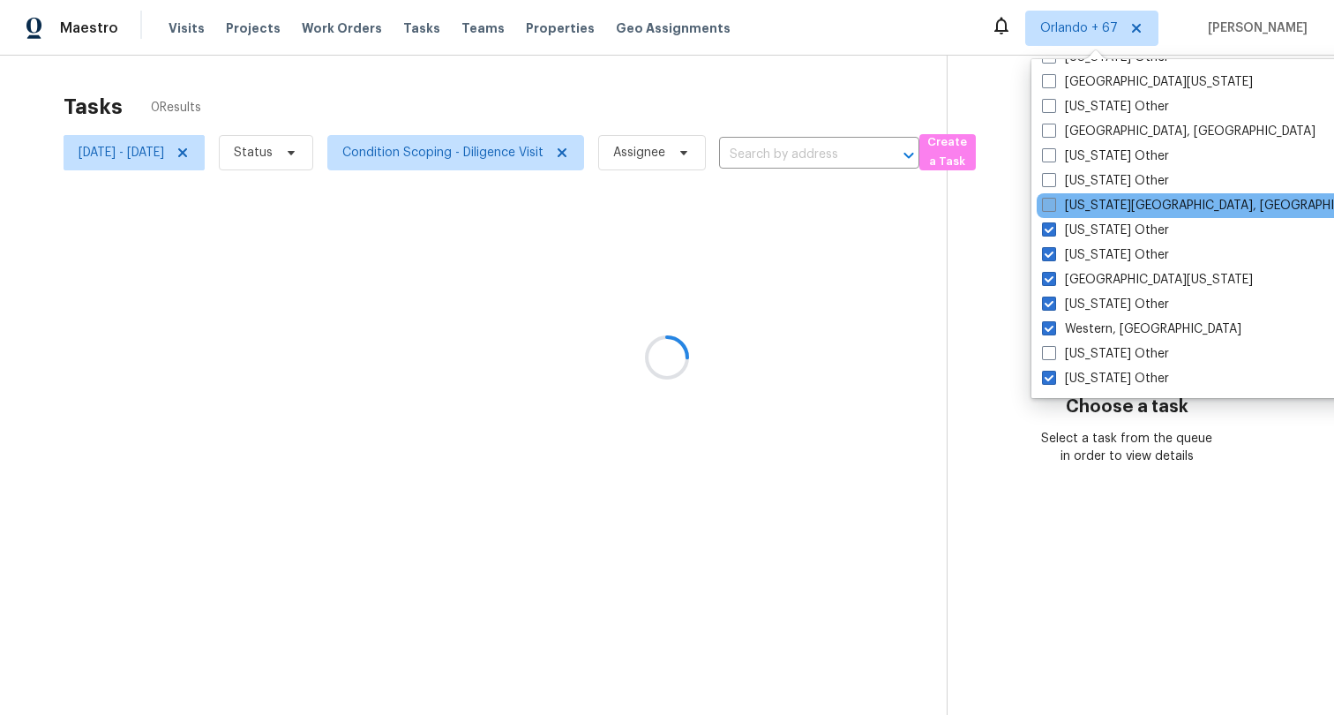
click at [1114, 199] on label "Virginia Beach, VA" at bounding box center [1212, 206] width 340 height 18
click at [1054, 199] on input "Virginia Beach, VA" at bounding box center [1047, 202] width 11 height 11
checkbox input "true"
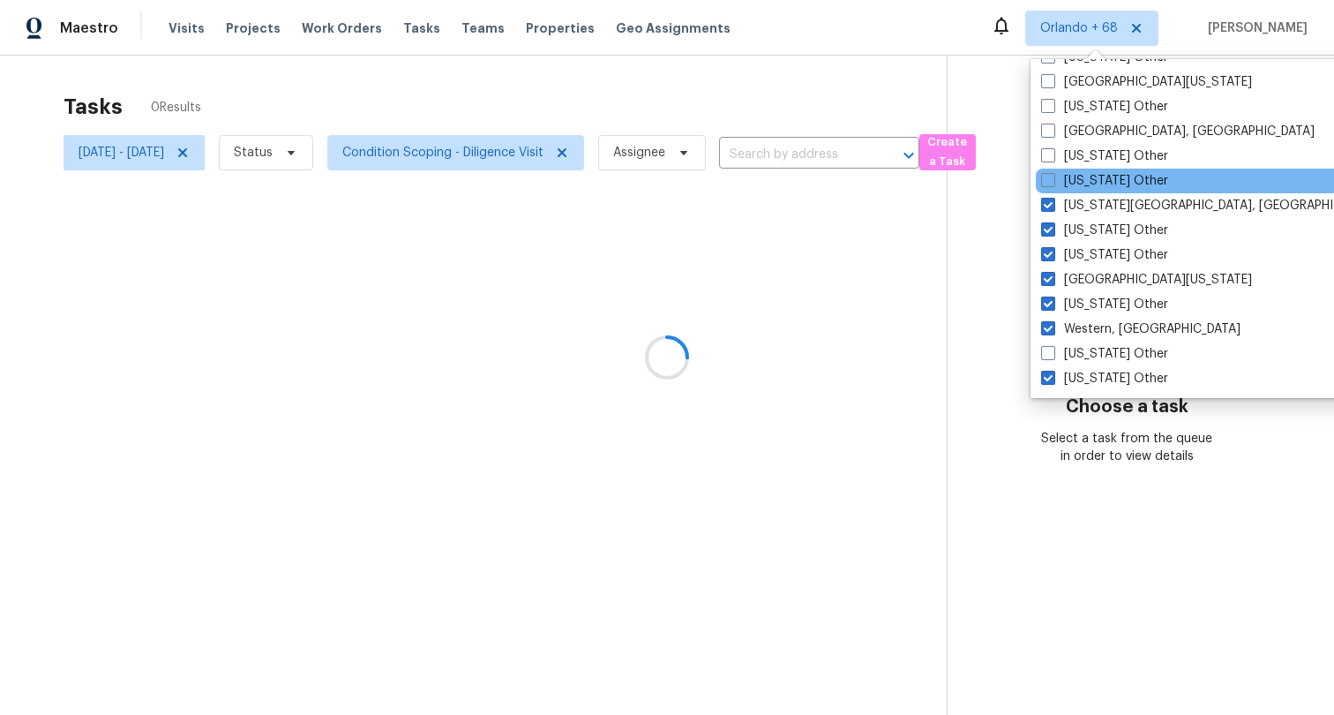
click at [1114, 190] on div "Vermont Other" at bounding box center [1214, 181] width 356 height 25
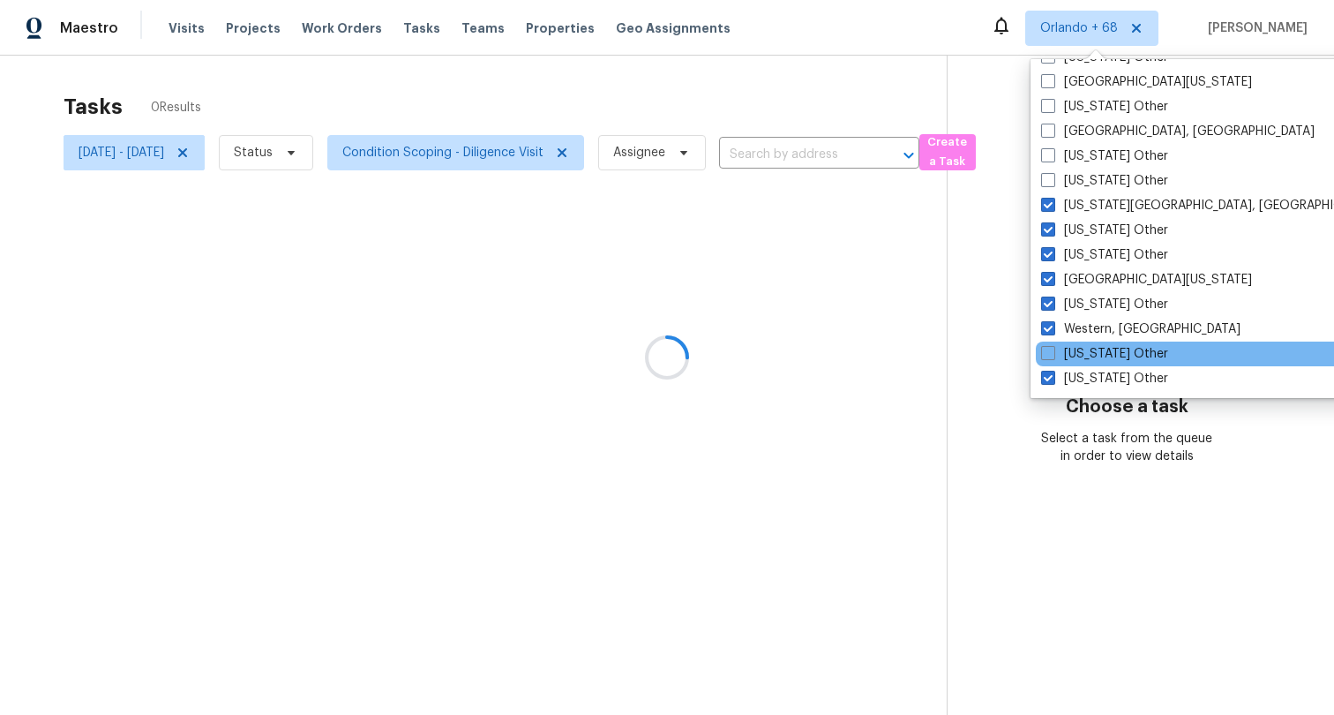
click at [1080, 364] on div "Wisconsin Other" at bounding box center [1214, 353] width 356 height 25
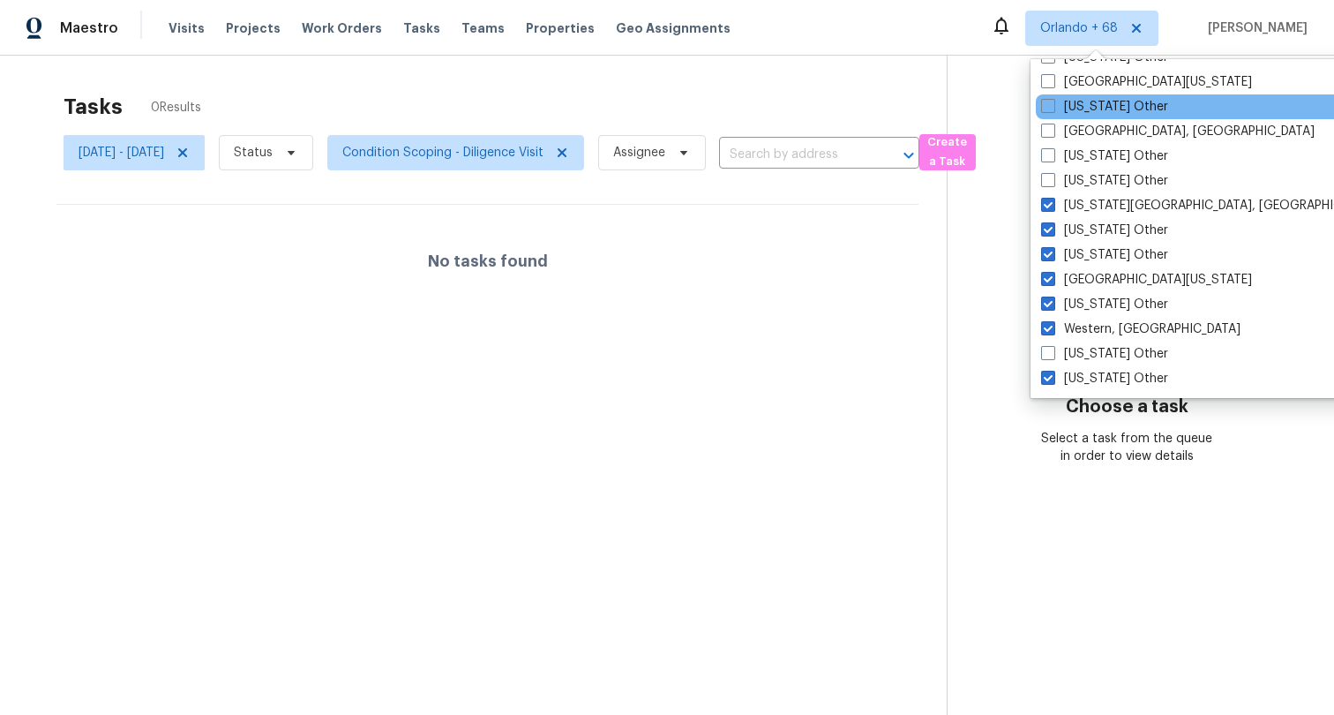
click at [1076, 116] on div "Tennessee Other" at bounding box center [1214, 106] width 356 height 25
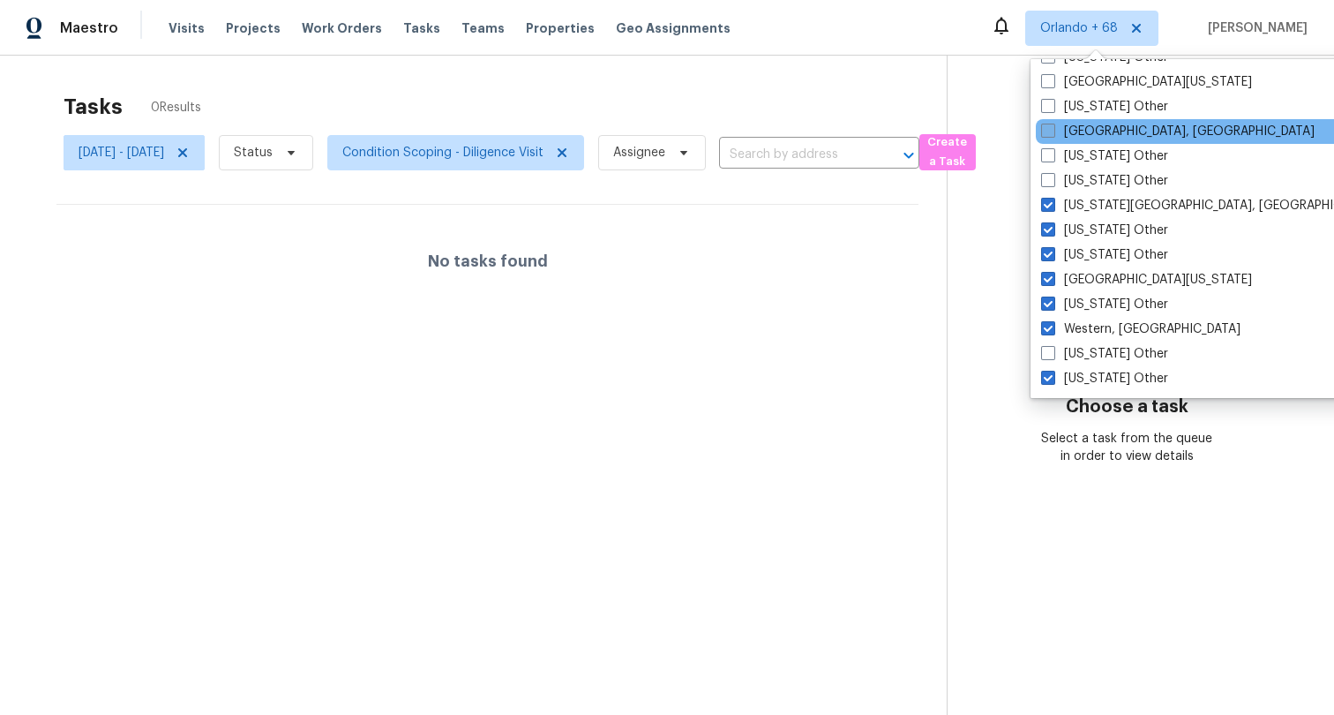
click at [1076, 137] on label "Tulsa, OK" at bounding box center [1178, 132] width 274 height 18
click at [1053, 134] on input "Tulsa, OK" at bounding box center [1046, 128] width 11 height 11
checkbox input "true"
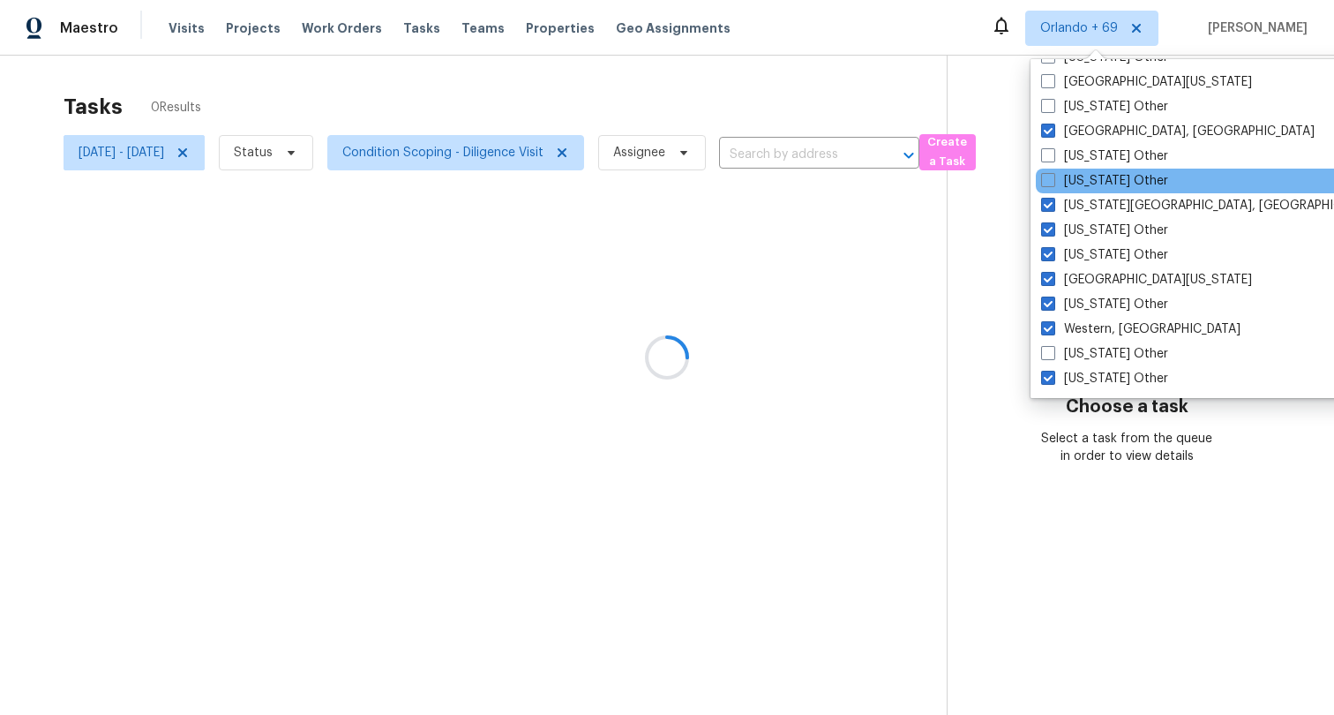
click at [1076, 169] on div "Vermont Other" at bounding box center [1214, 181] width 356 height 25
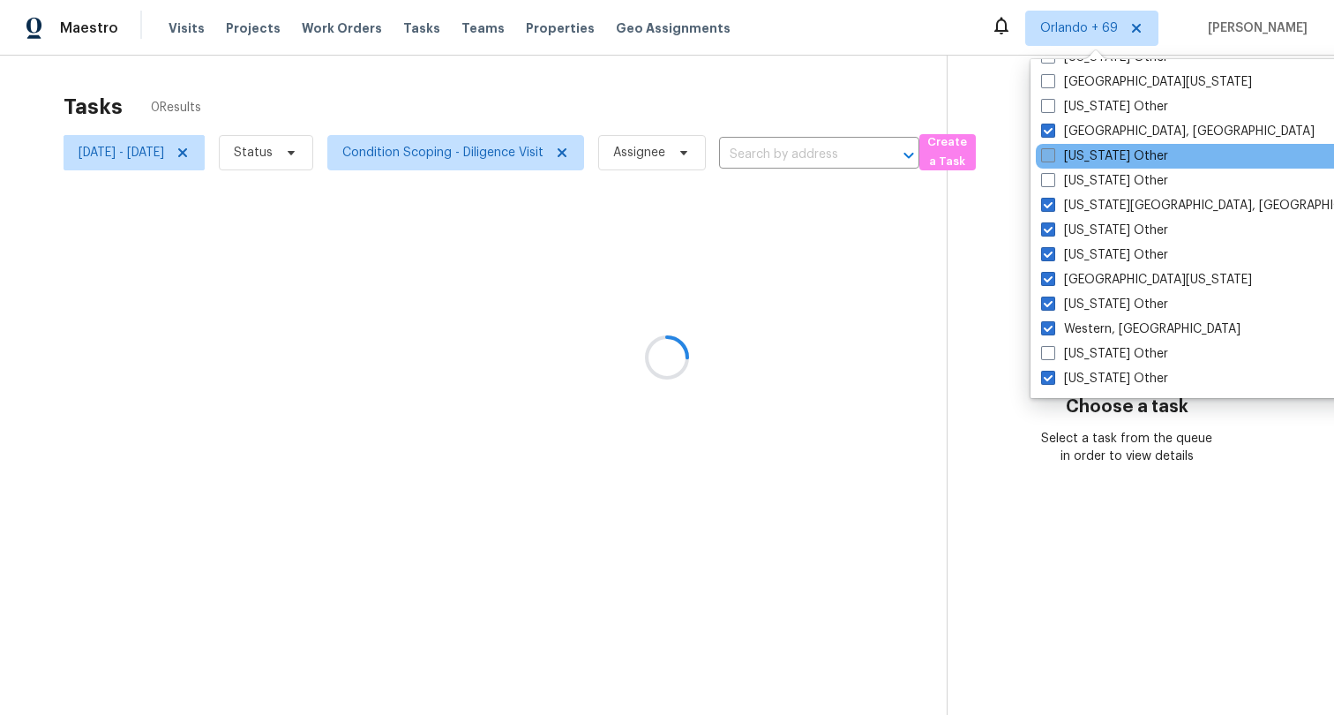
click at [1077, 153] on label "Utah Other" at bounding box center [1104, 156] width 127 height 18
click at [1053, 153] on input "Utah Other" at bounding box center [1046, 152] width 11 height 11
checkbox input "true"
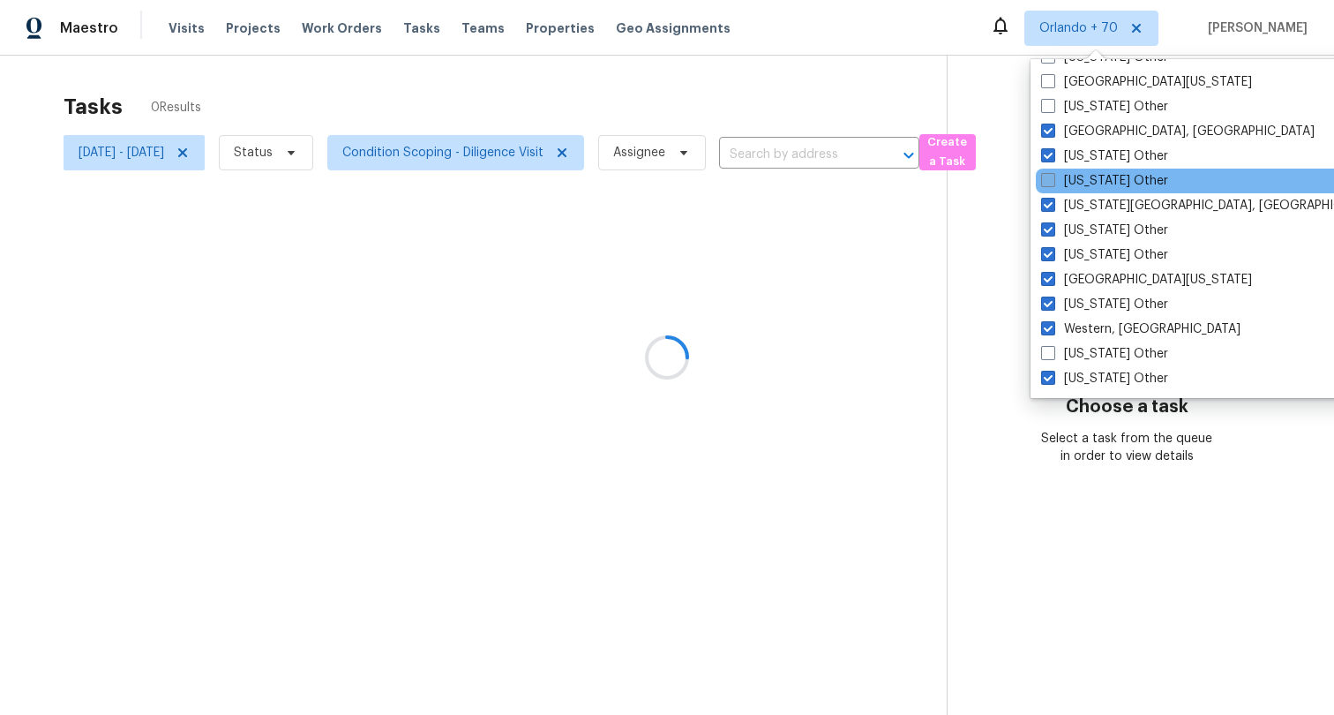
click at [1076, 183] on label "Vermont Other" at bounding box center [1104, 181] width 127 height 18
click at [1053, 183] on input "Vermont Other" at bounding box center [1046, 177] width 11 height 11
checkbox input "true"
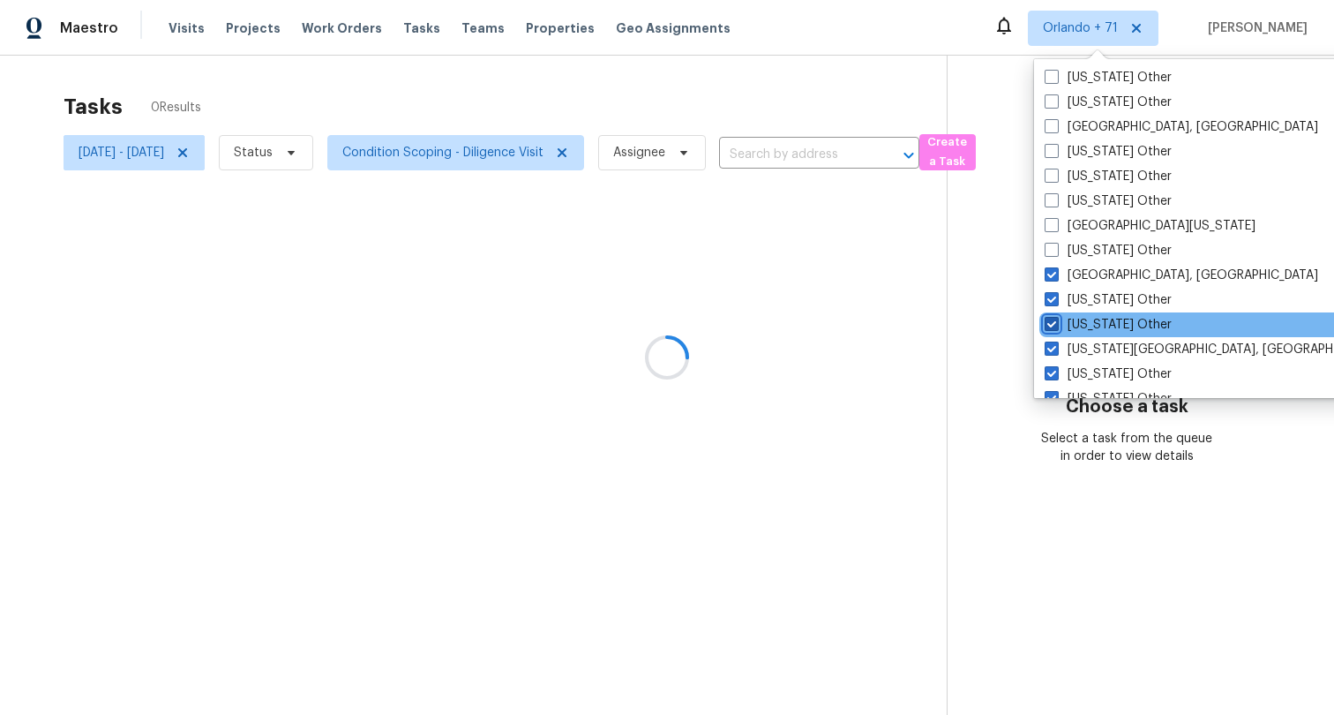
scroll to position [2489, 0]
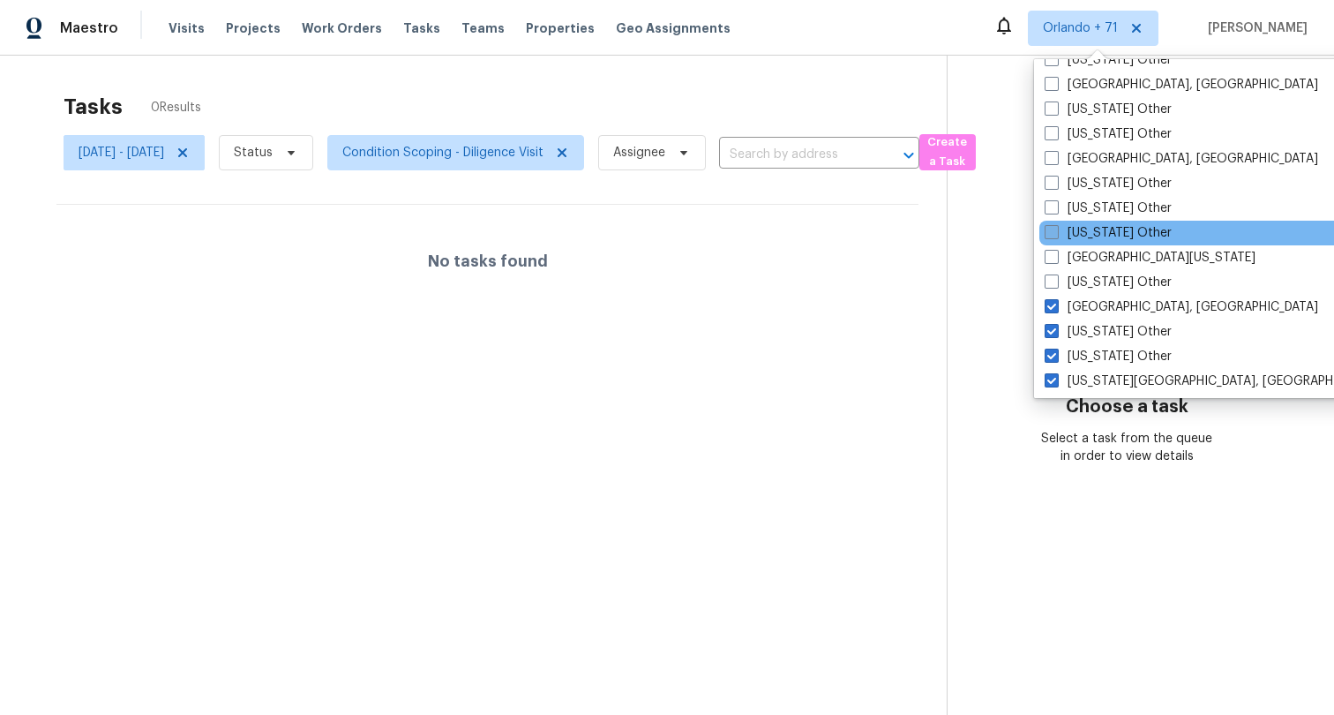
click at [1109, 229] on label "South Dakota Other" at bounding box center [1108, 233] width 127 height 18
click at [1056, 229] on input "South Dakota Other" at bounding box center [1050, 229] width 11 height 11
checkbox input "true"
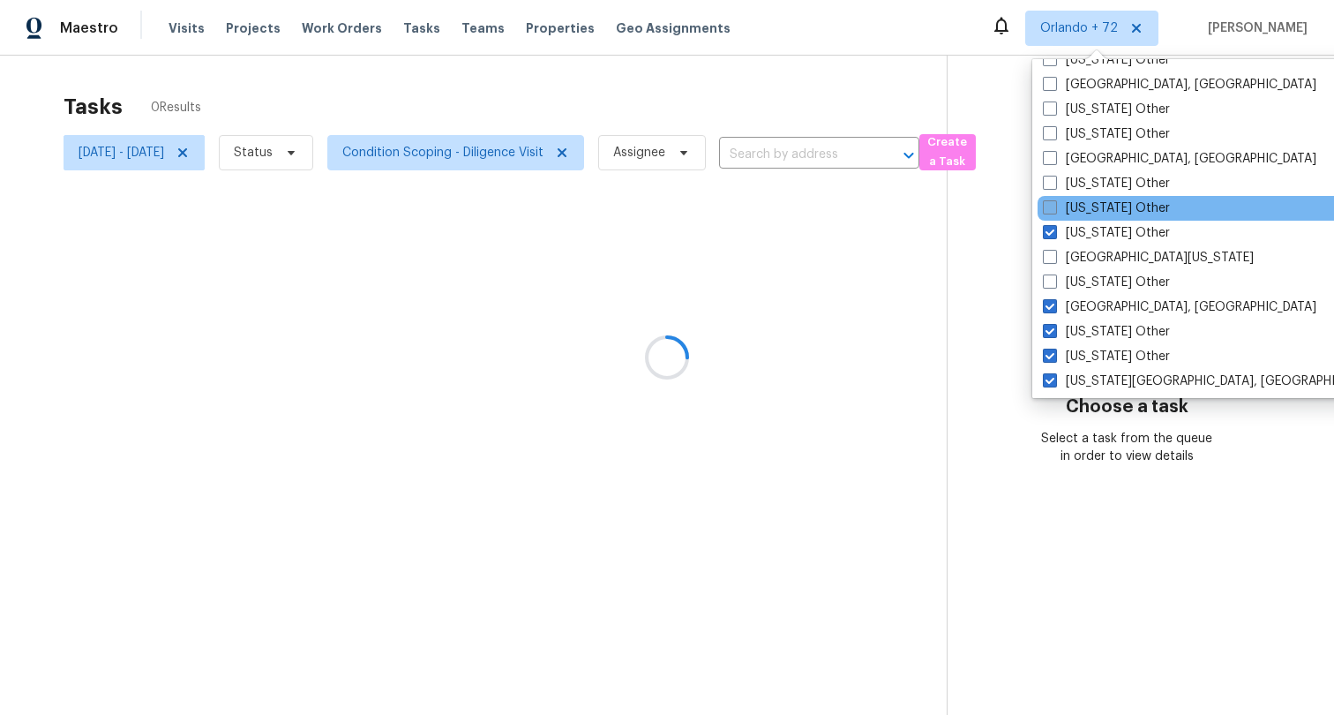
click at [1118, 213] on label "South Carolina Other" at bounding box center [1106, 208] width 127 height 18
click at [1054, 211] on input "South Carolina Other" at bounding box center [1048, 204] width 11 height 11
checkbox input "true"
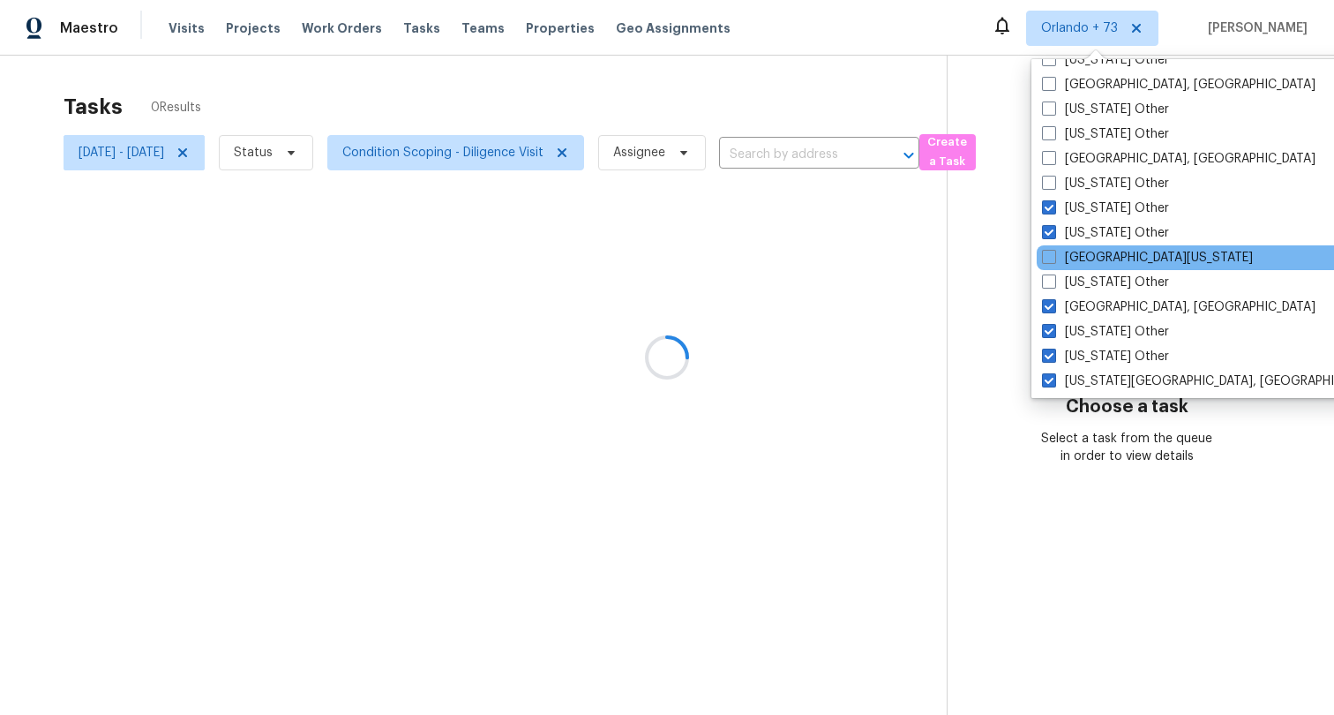
click at [1113, 248] on div "South Texas" at bounding box center [1215, 257] width 356 height 25
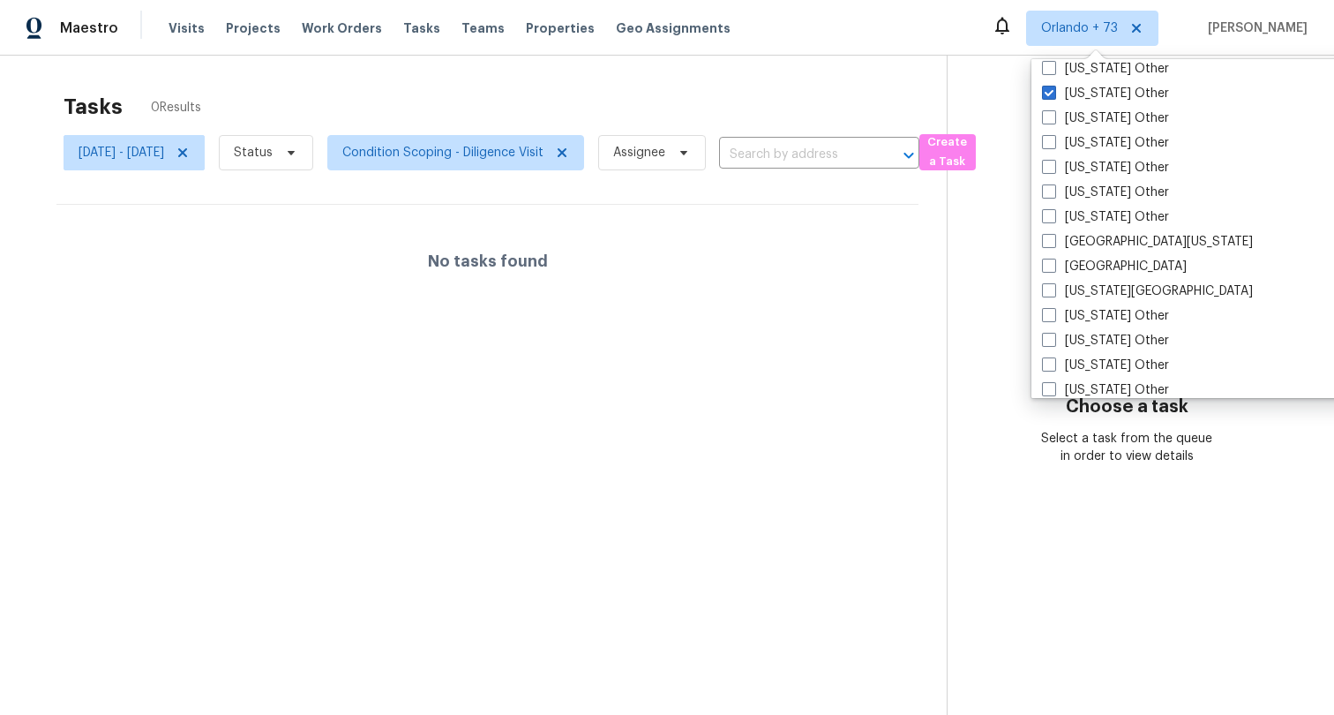
scroll to position [1472, 0]
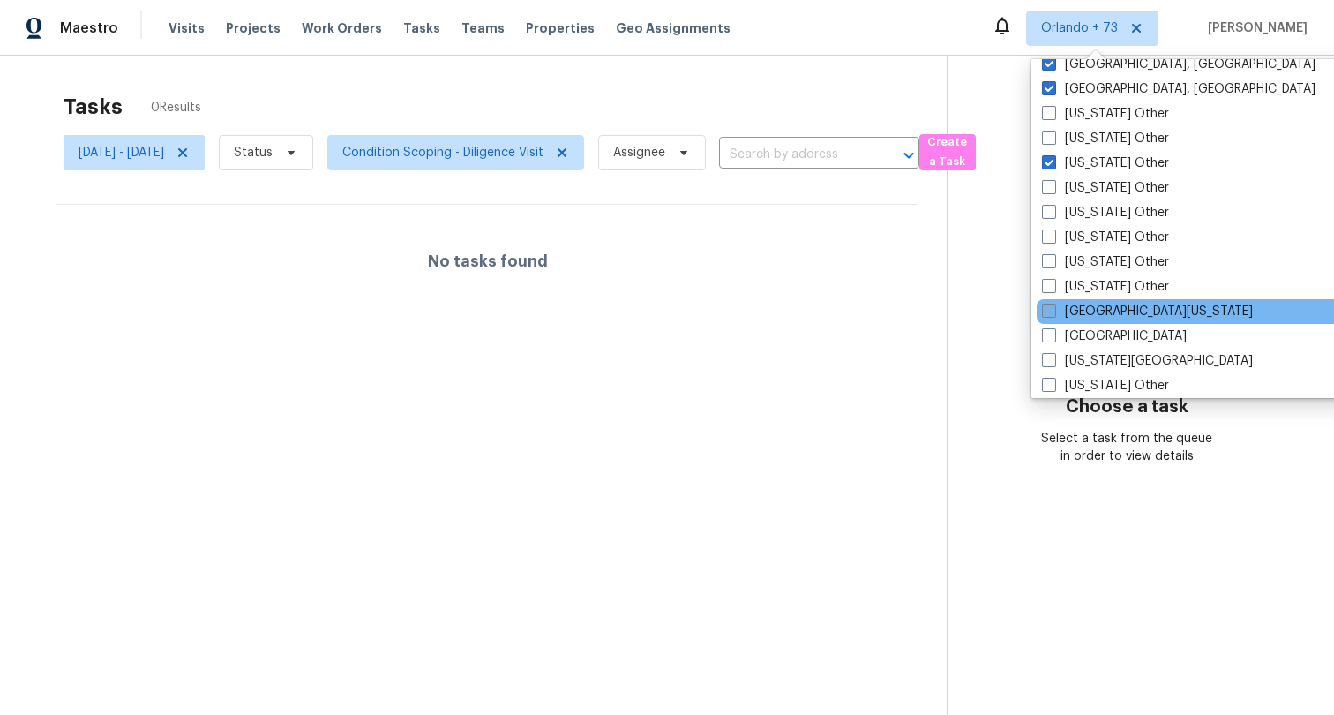
click at [1124, 306] on label "East Texas" at bounding box center [1147, 312] width 211 height 18
click at [1054, 306] on input "East Texas" at bounding box center [1047, 308] width 11 height 11
checkbox input "true"
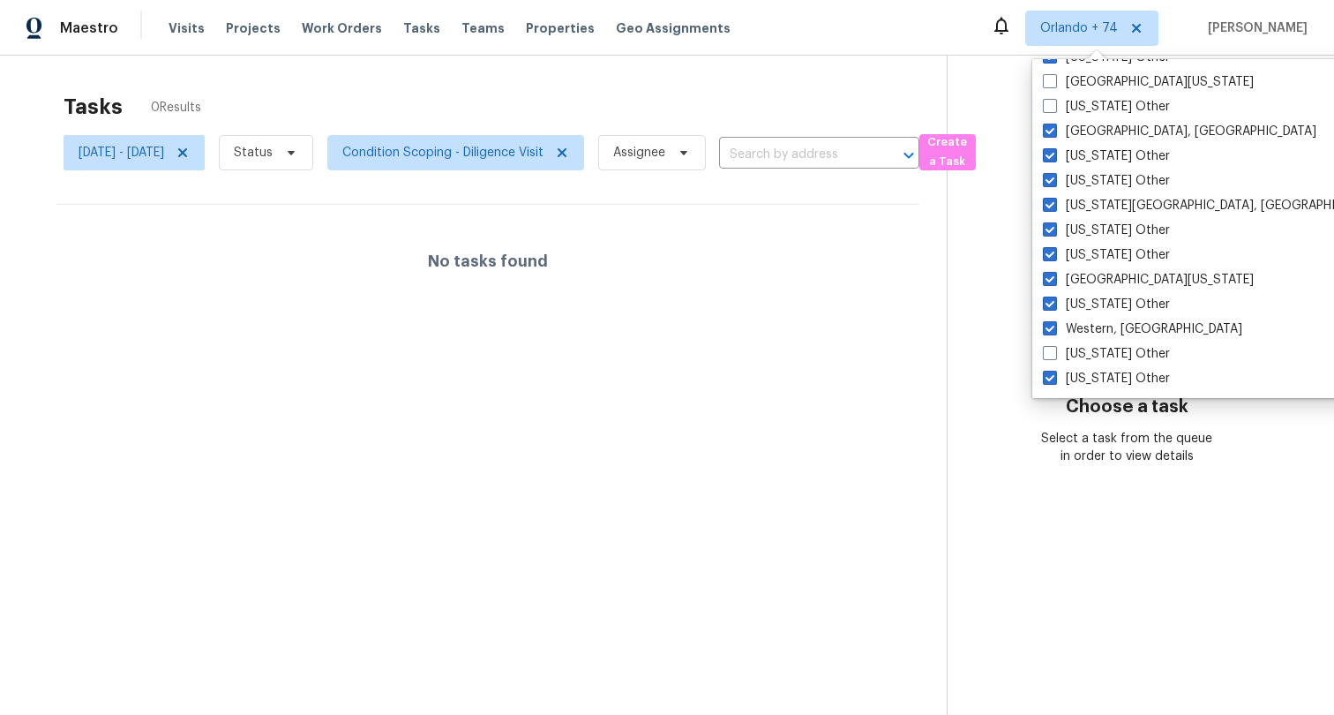
scroll to position [295, 0]
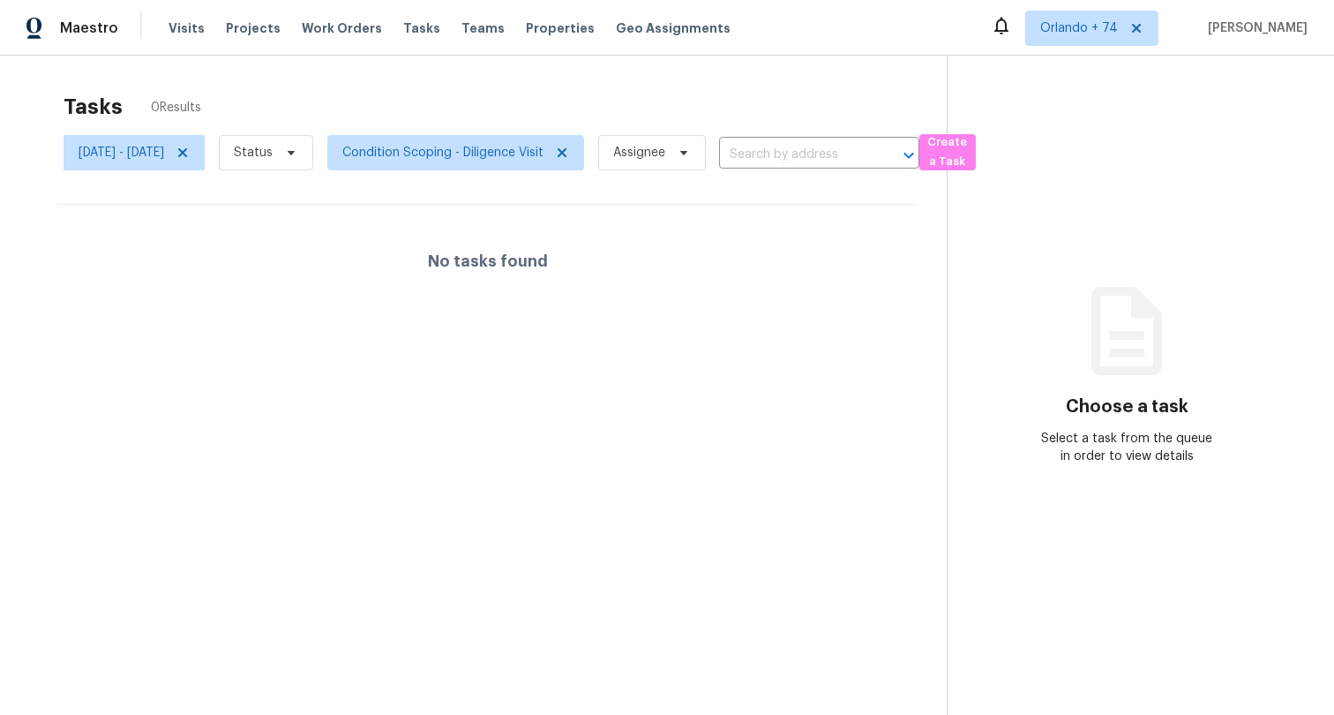
click at [751, 263] on div "No tasks found" at bounding box center [487, 261] width 862 height 113
click at [701, 71] on div "Tasks 0 Results Sun, Sep 28 - Sat, Oct 11 Status Condition Scoping - Diligence …" at bounding box center [667, 413] width 1334 height 715
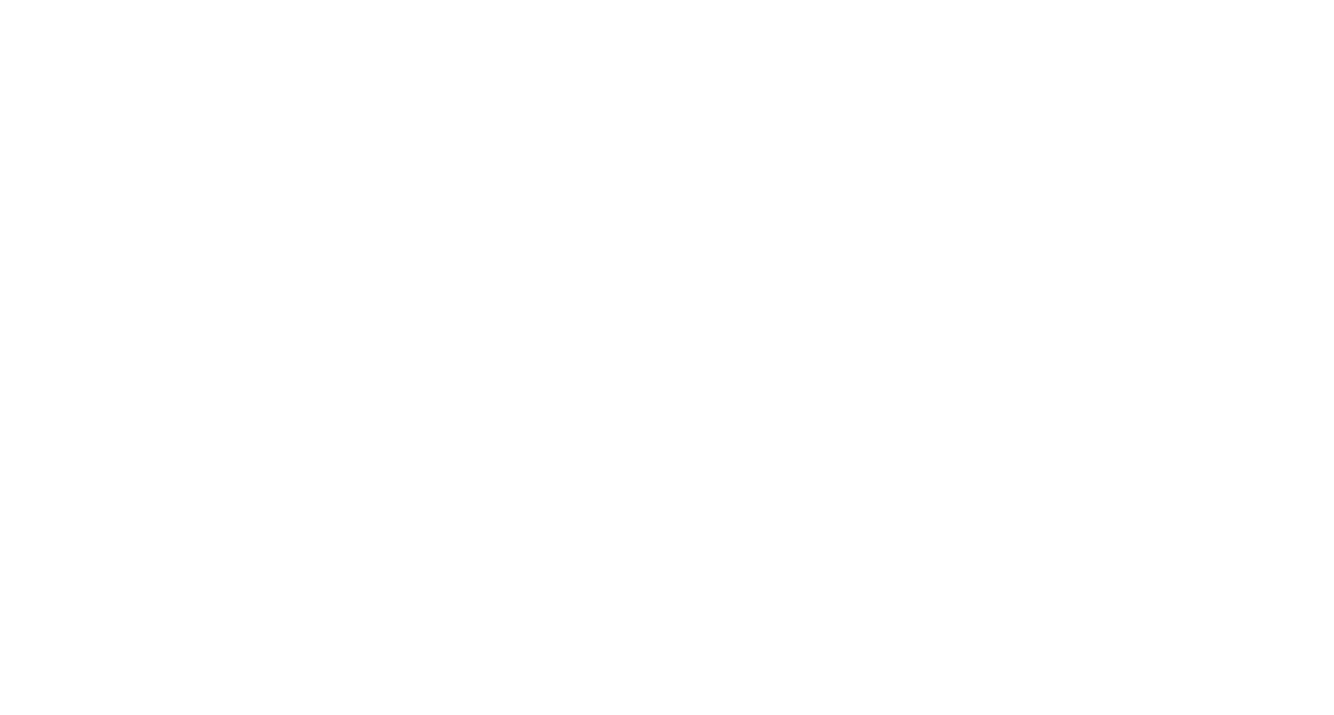
click at [313, 0] on html at bounding box center [667, 0] width 1334 height 0
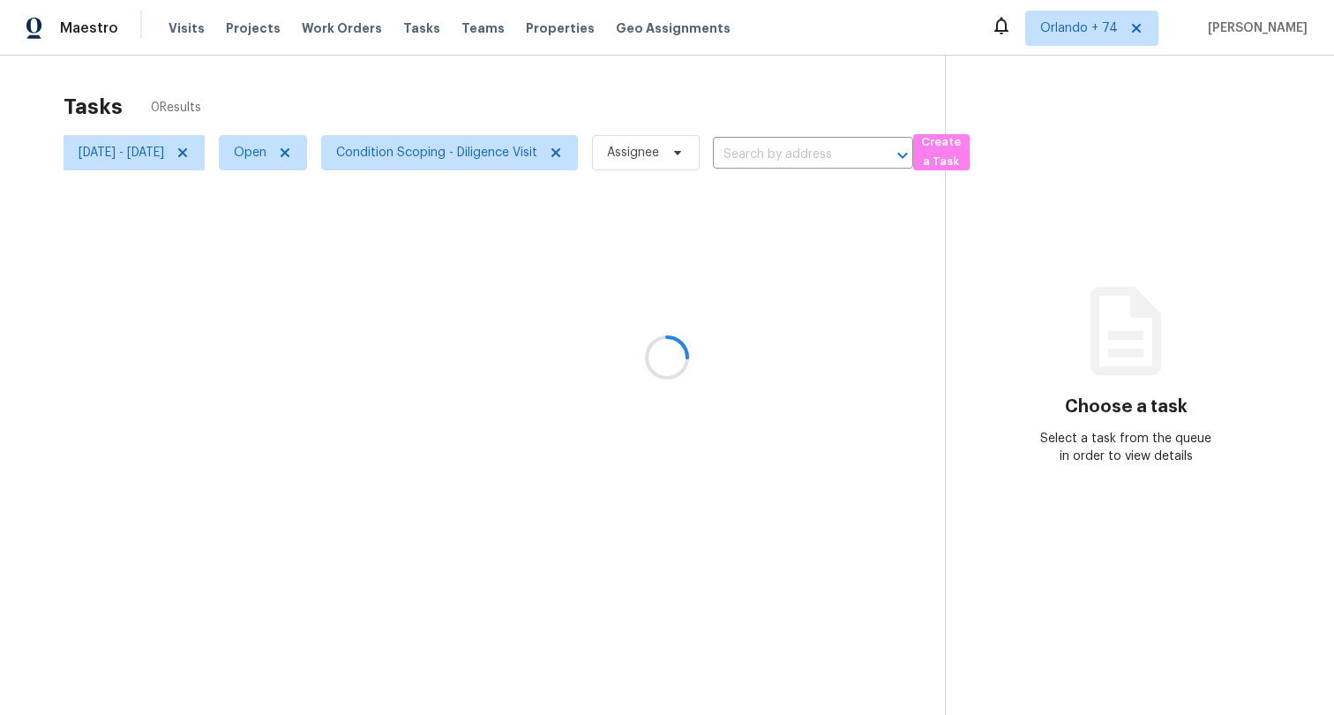
click at [305, 152] on div at bounding box center [667, 357] width 1334 height 715
click at [289, 150] on icon at bounding box center [285, 152] width 9 height 9
click at [444, 101] on div at bounding box center [667, 357] width 1334 height 715
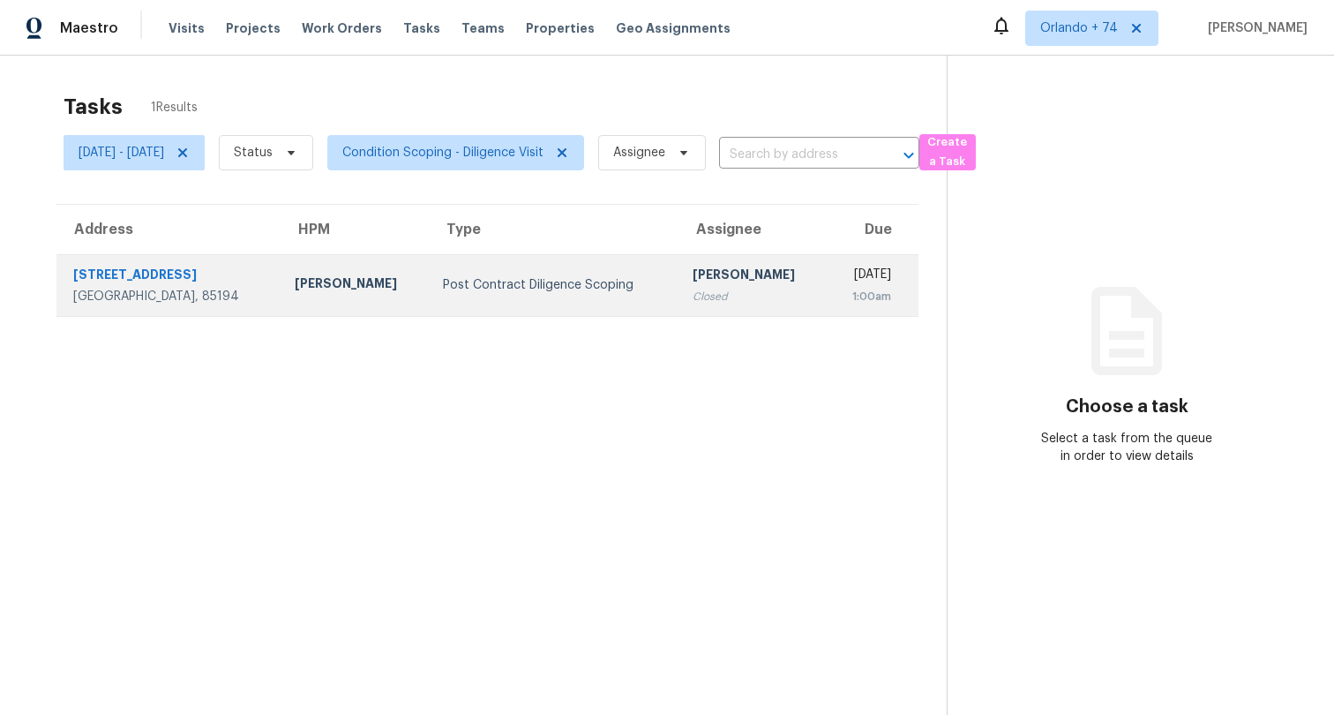
click at [180, 290] on div "[GEOGRAPHIC_DATA], 85194" at bounding box center [169, 297] width 193 height 18
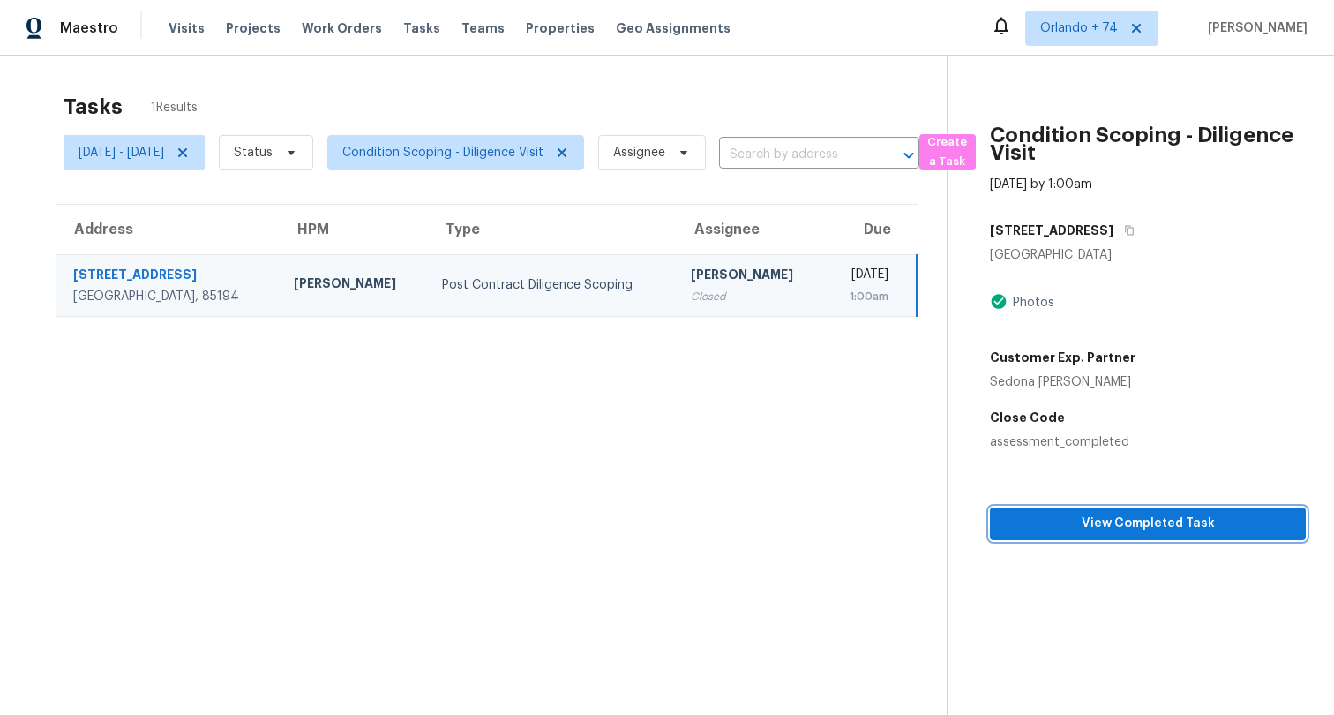
click at [1114, 523] on span "View Completed Task" at bounding box center [1148, 524] width 288 height 22
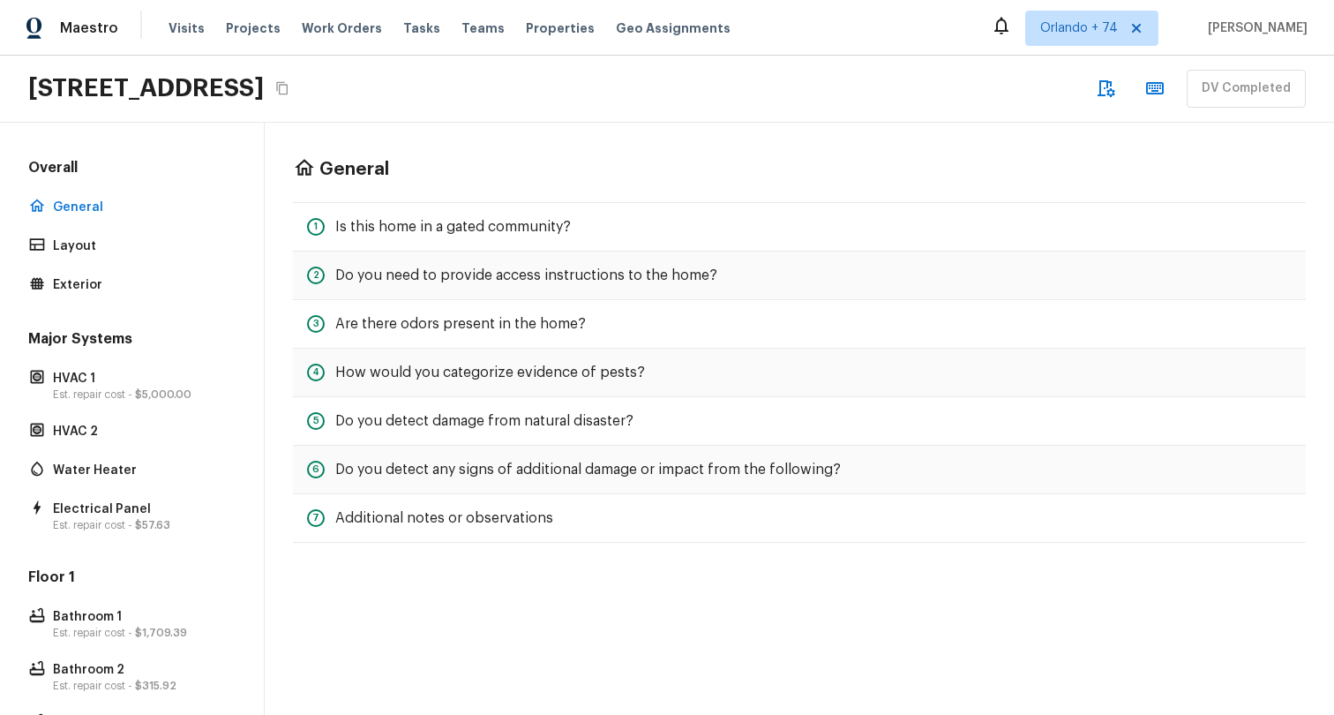
scroll to position [525, 0]
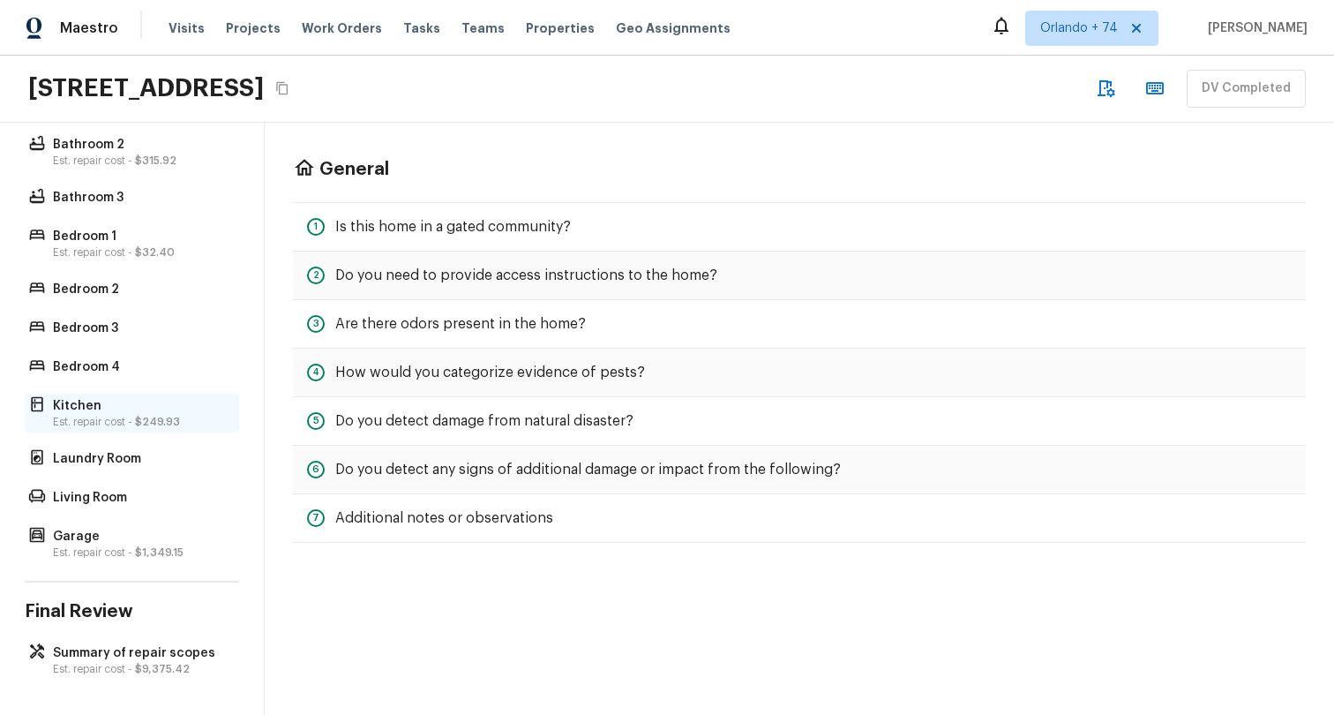
click at [155, 406] on p "Kitchen" at bounding box center [141, 406] width 176 height 18
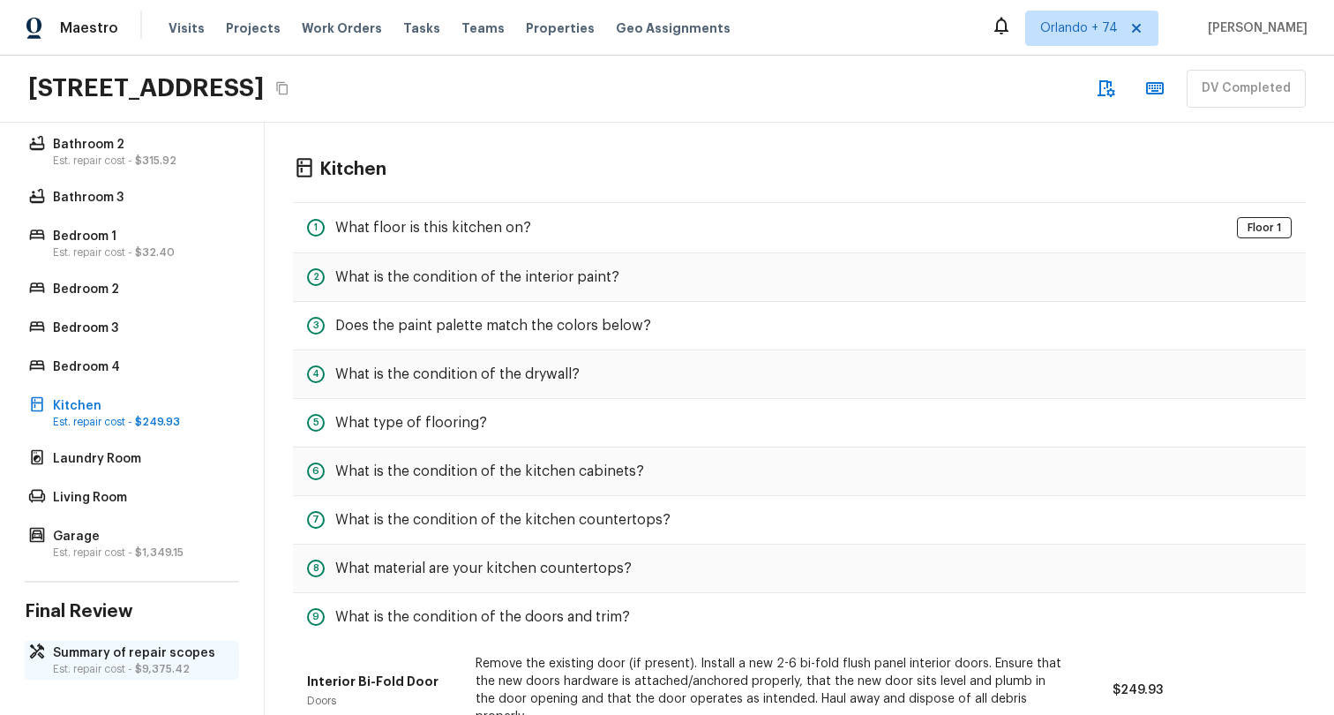
click at [162, 653] on p "Summary of repair scopes" at bounding box center [141, 653] width 176 height 18
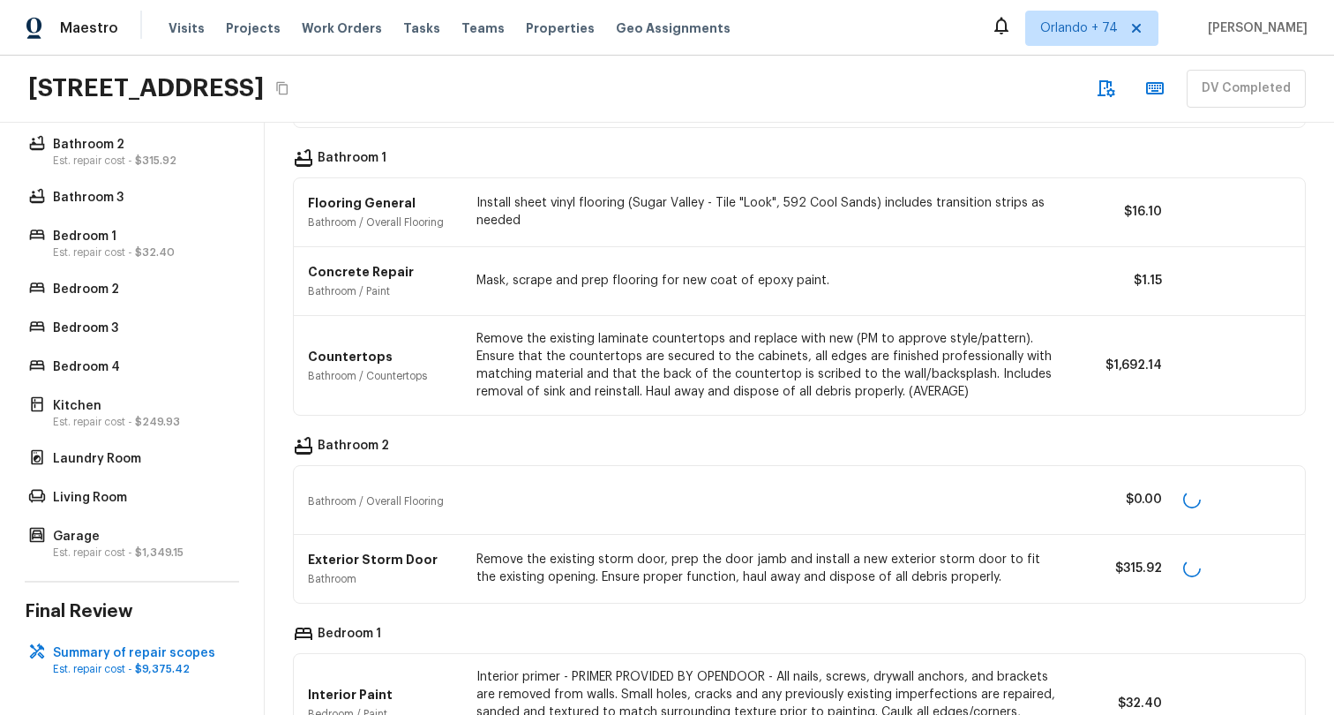
scroll to position [991, 0]
